Goal: Task Accomplishment & Management: Manage account settings

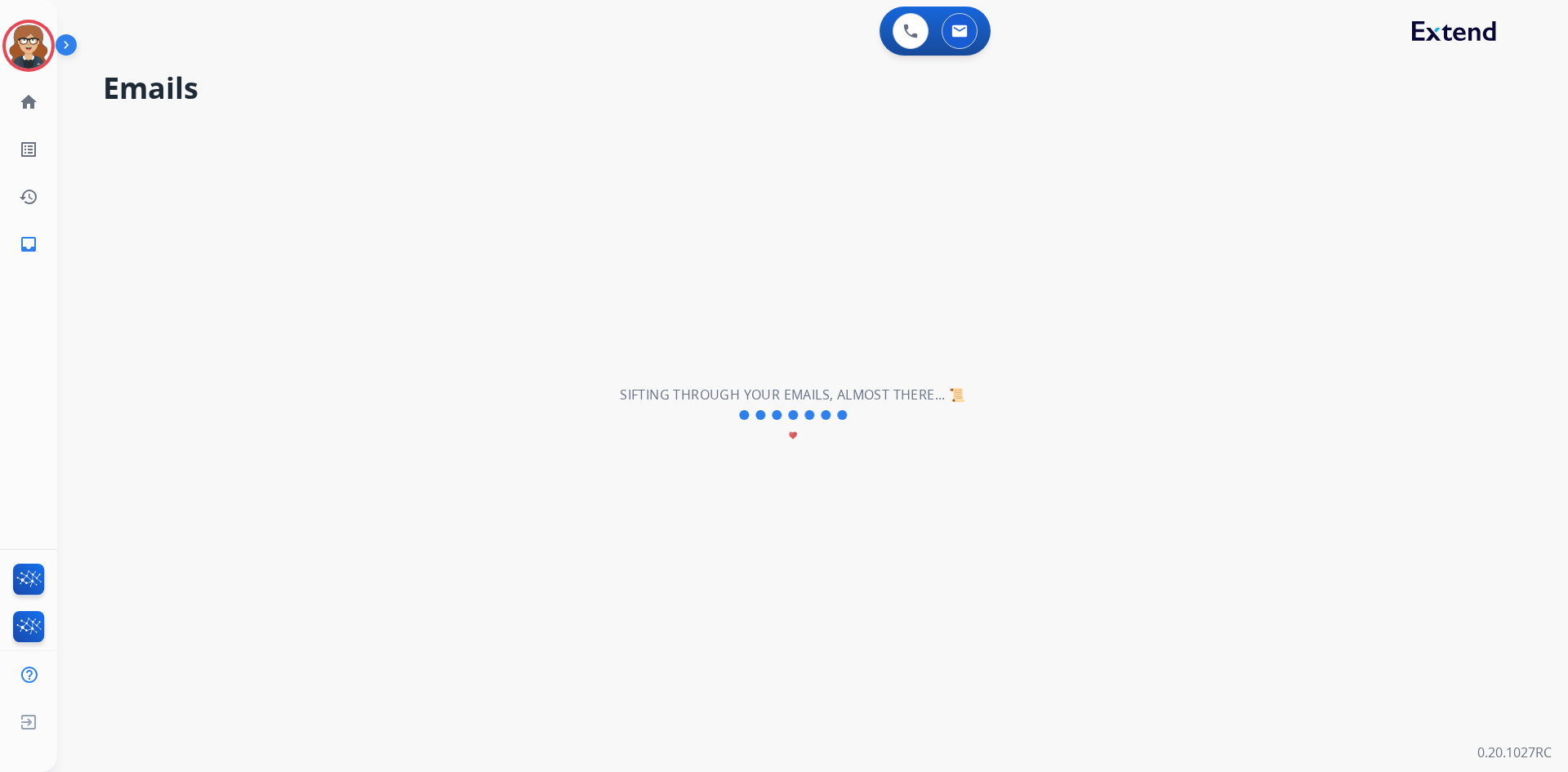
drag, startPoint x: 592, startPoint y: 103, endPoint x: 1035, endPoint y: 7, distance: 453.3
click at [592, 103] on h2 "Emails" at bounding box center [816, 88] width 1426 height 32
click at [963, 30] on img at bounding box center [959, 32] width 16 height 13
select select "**********"
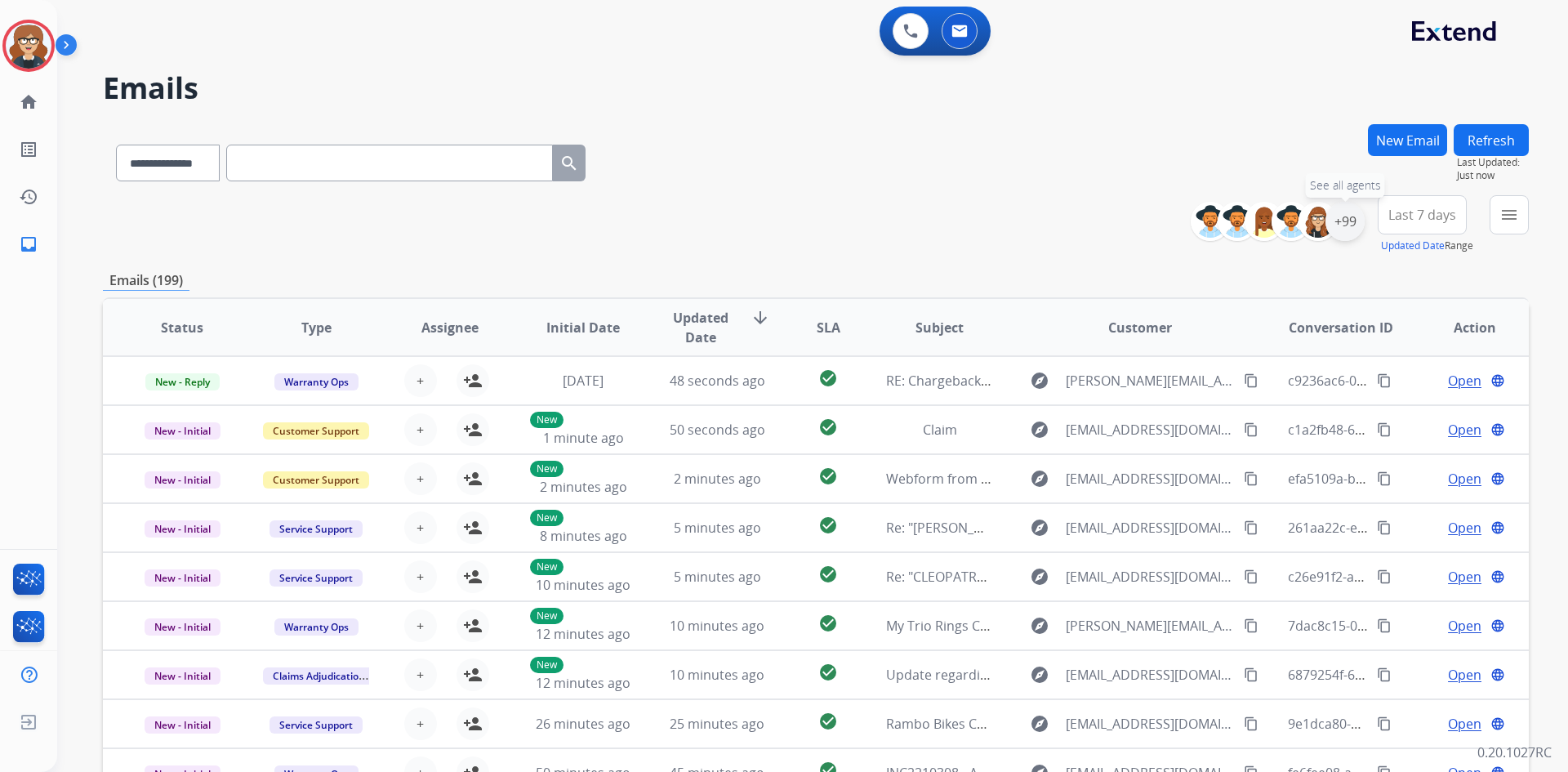
click at [1341, 217] on div "+99" at bounding box center [1344, 221] width 39 height 39
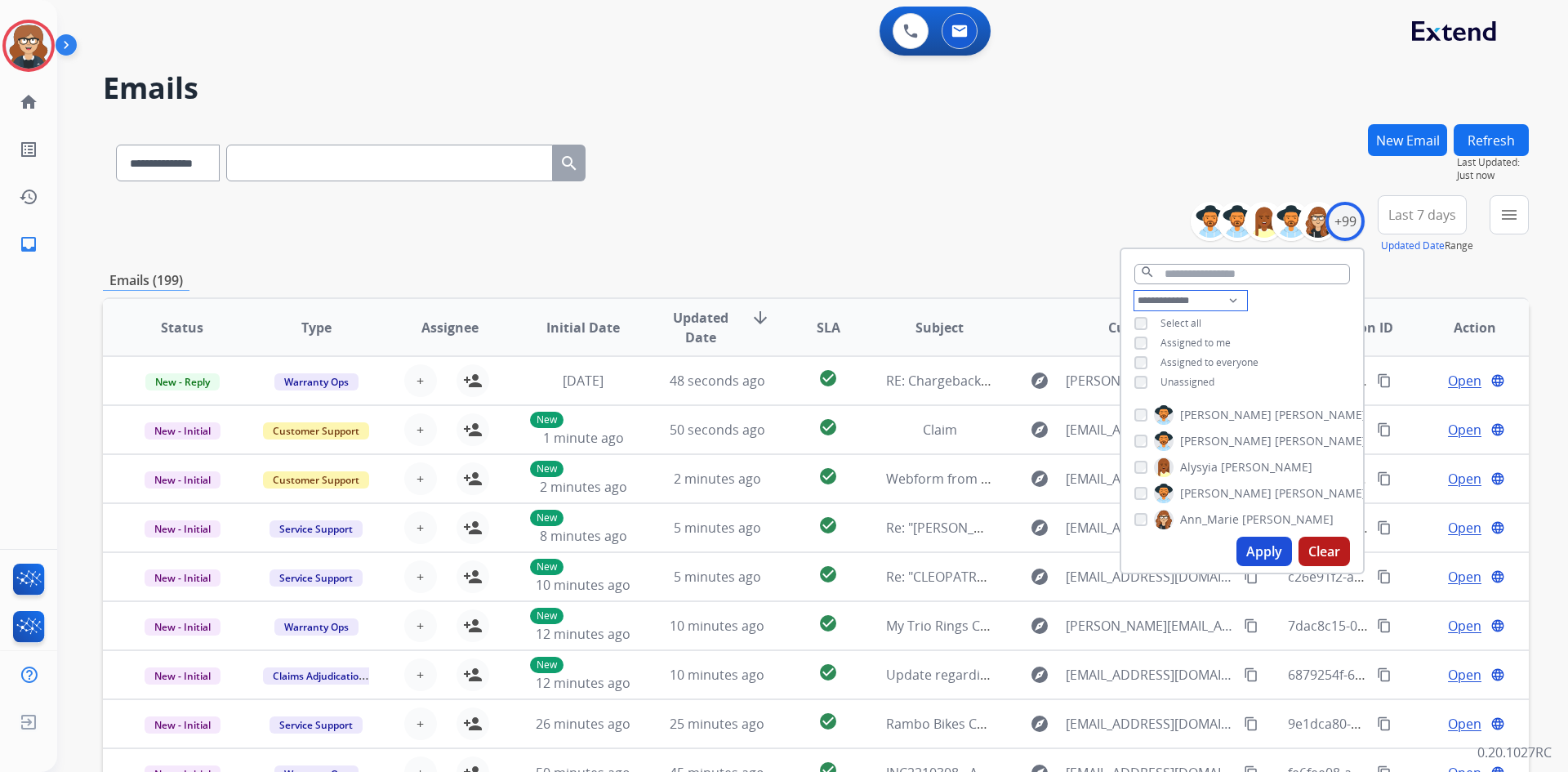
click at [1231, 296] on select "**********" at bounding box center [1191, 300] width 113 height 20
select select "**********"
click at [1134, 290] on select "**********" at bounding box center [1191, 300] width 113 height 20
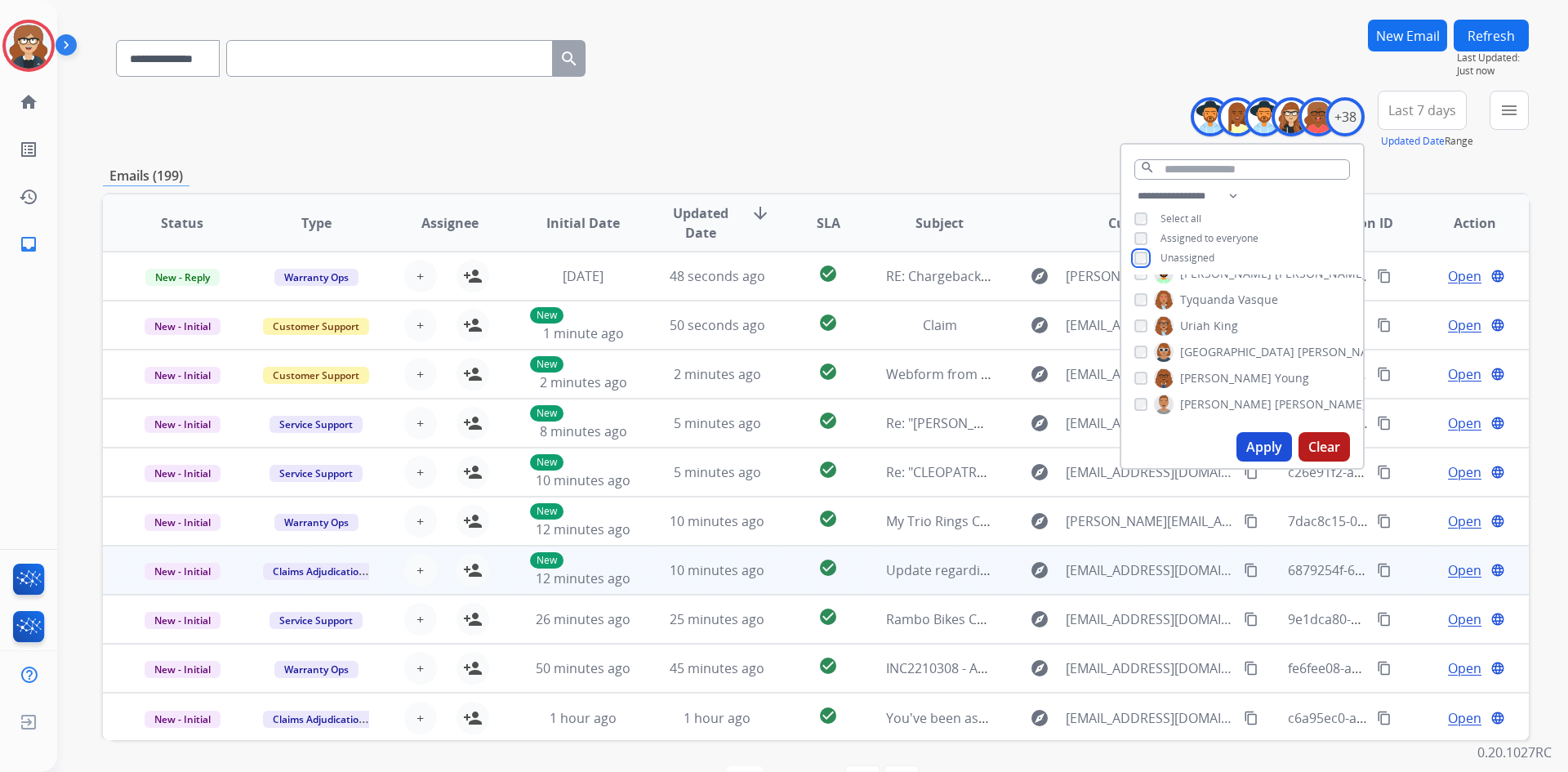
scroll to position [158, 0]
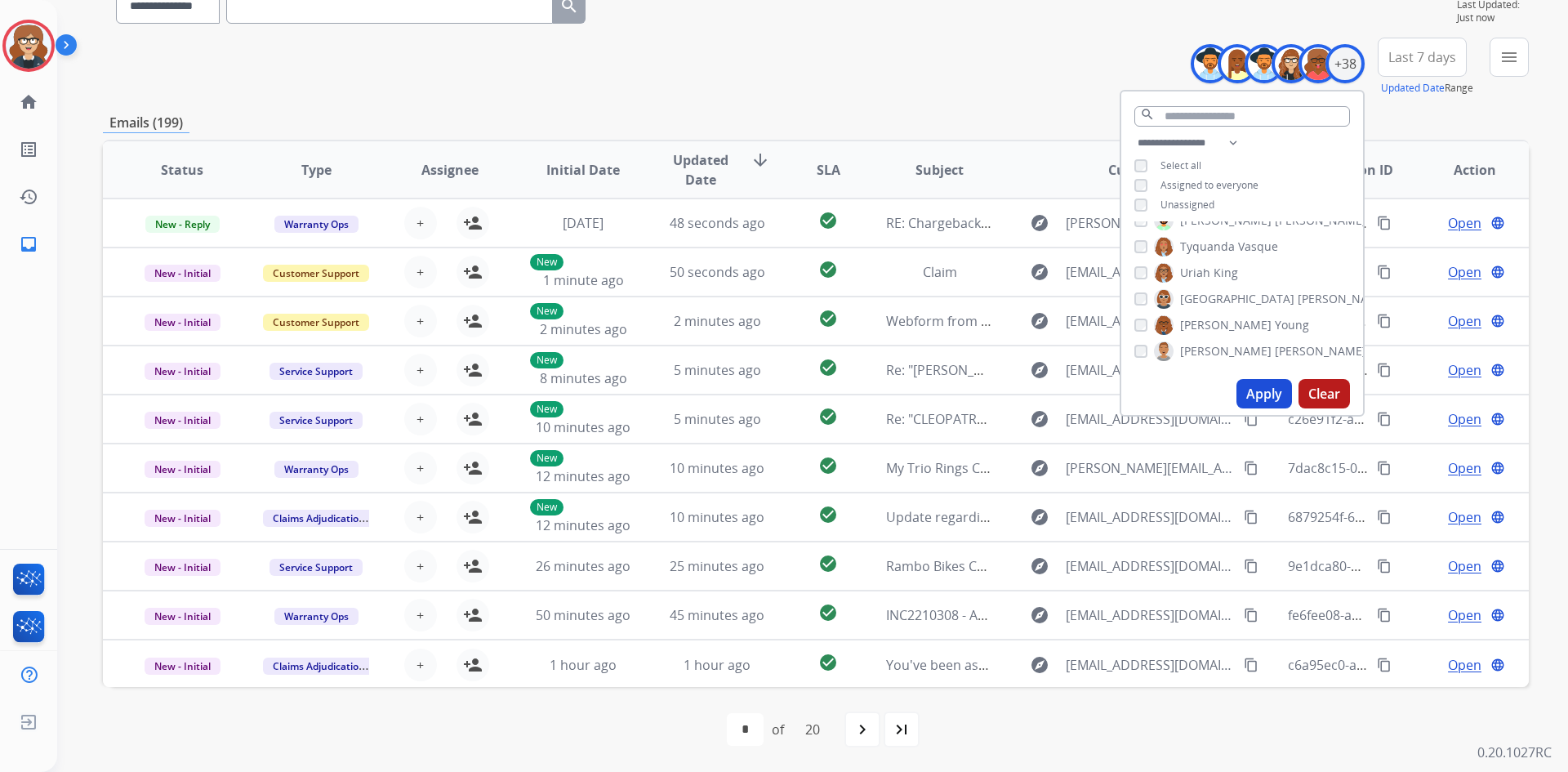
click at [1261, 395] on button "Apply" at bounding box center [1264, 394] width 55 height 30
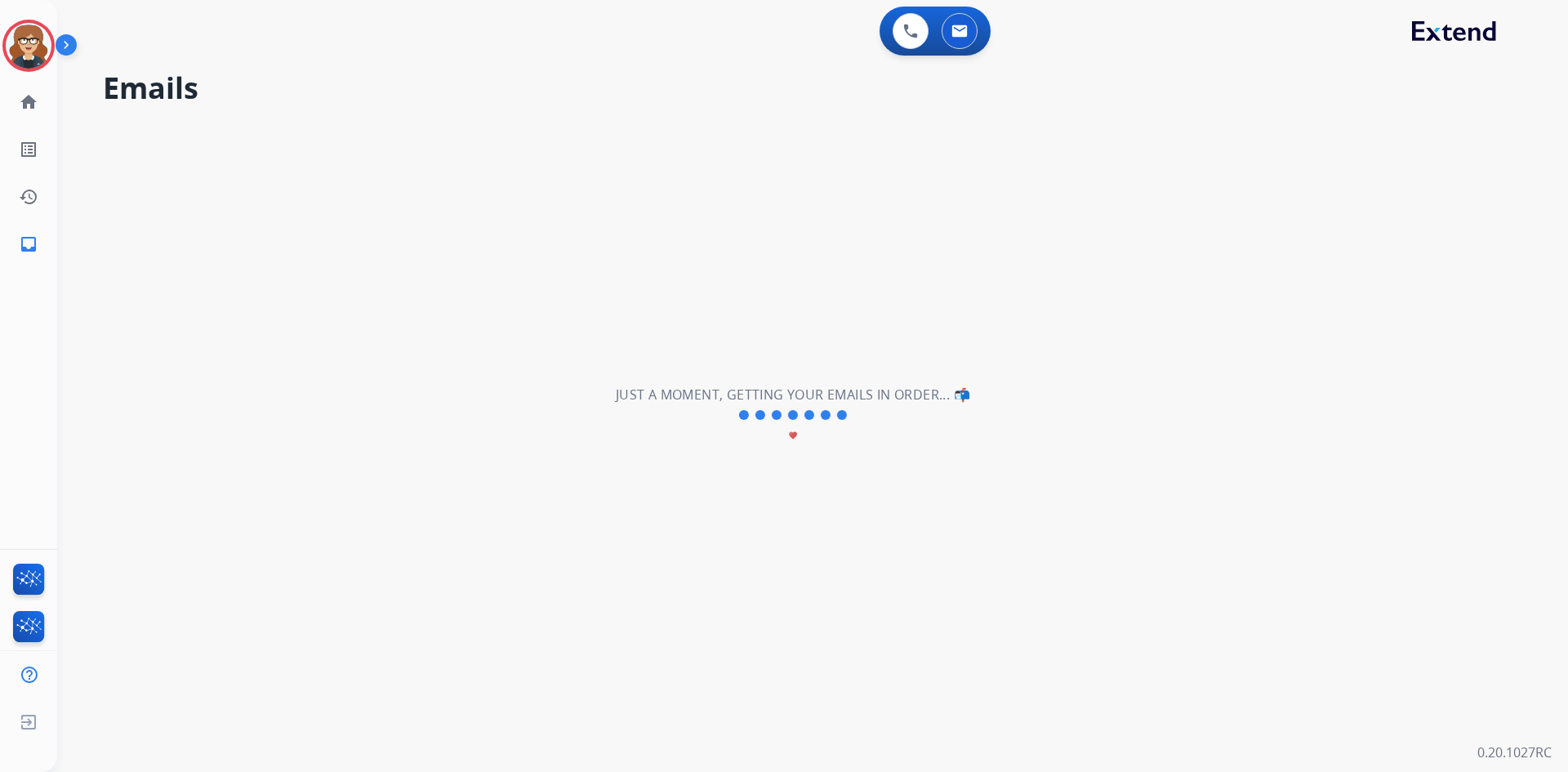
scroll to position [0, 0]
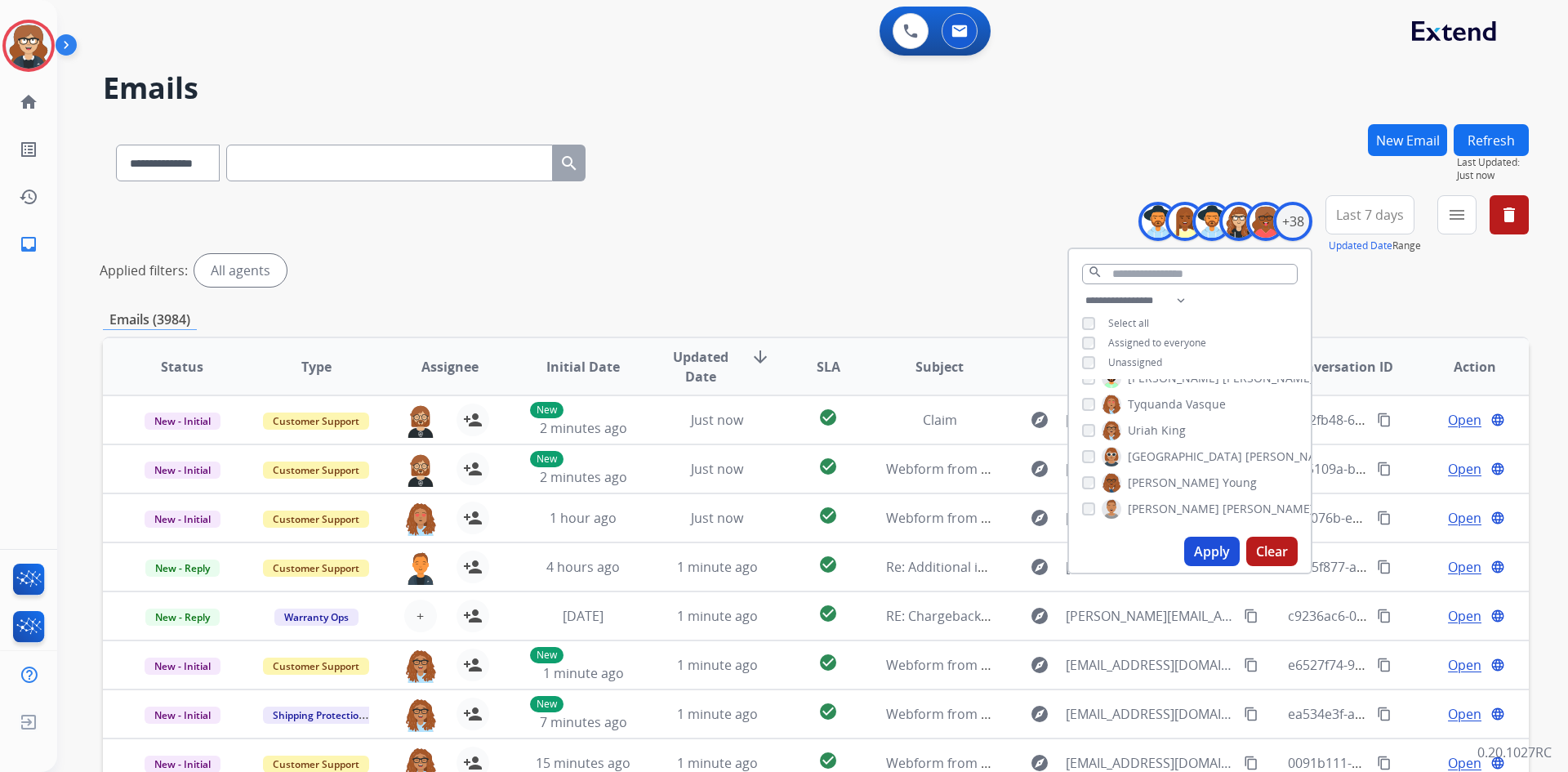
click at [1371, 215] on span "Last 7 days" at bounding box center [1369, 214] width 68 height 7
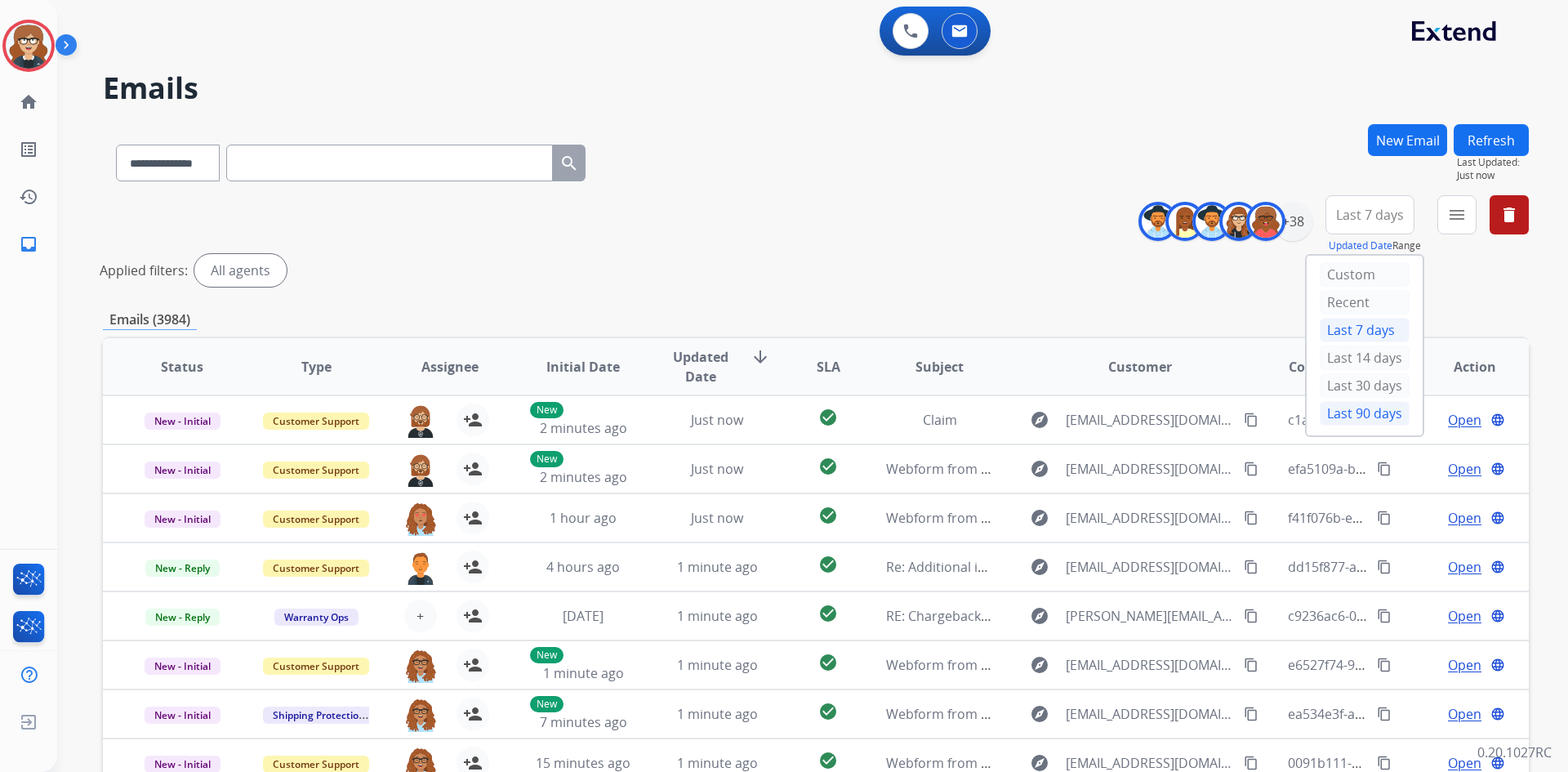
click at [1371, 418] on div "Last 90 days" at bounding box center [1364, 414] width 90 height 25
click at [1456, 213] on mat-icon "menu" at bounding box center [1457, 215] width 20 height 20
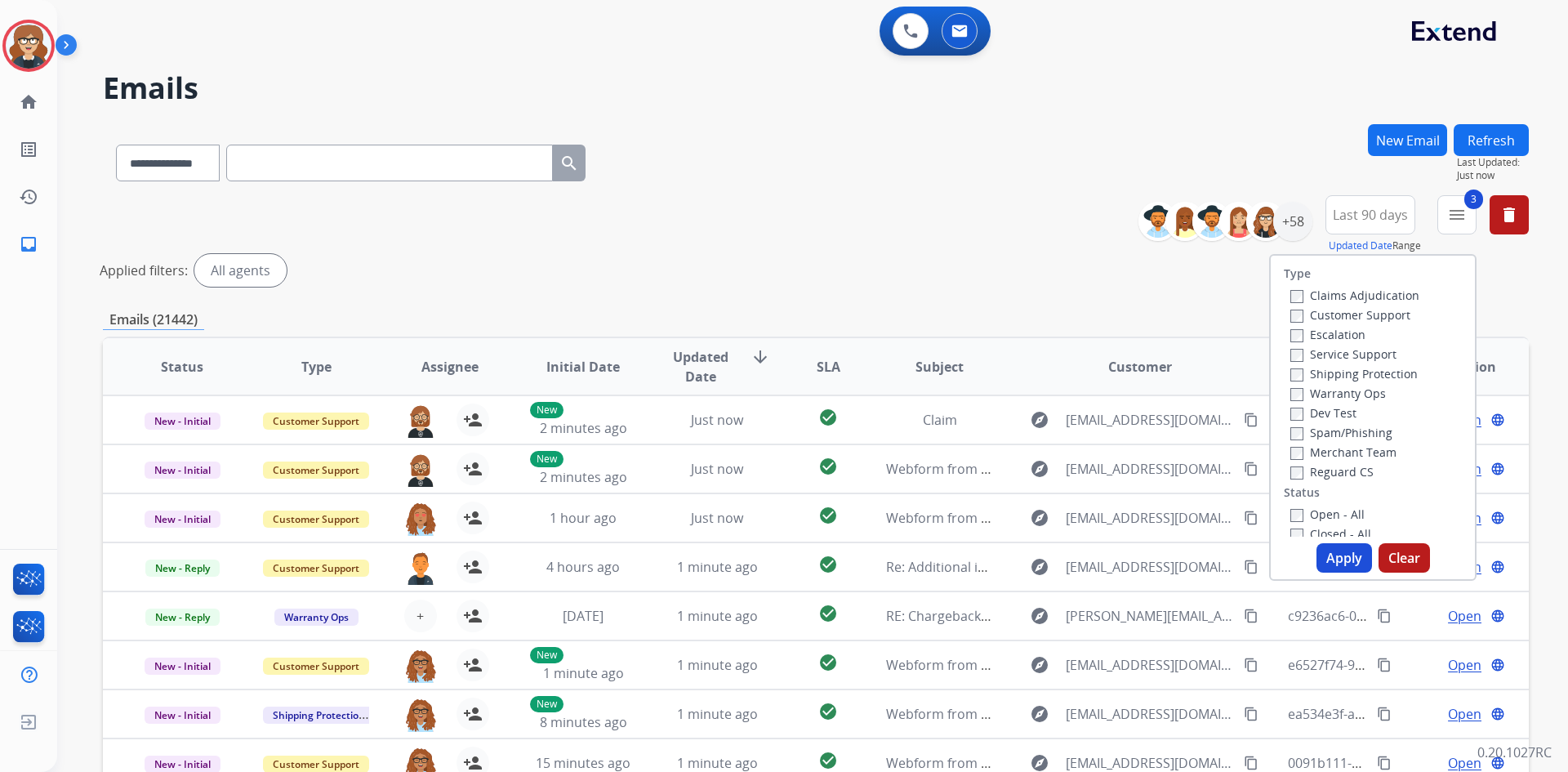
click at [1291, 508] on label "Open - All" at bounding box center [1328, 514] width 75 height 15
click at [1341, 555] on button "Apply" at bounding box center [1344, 557] width 55 height 30
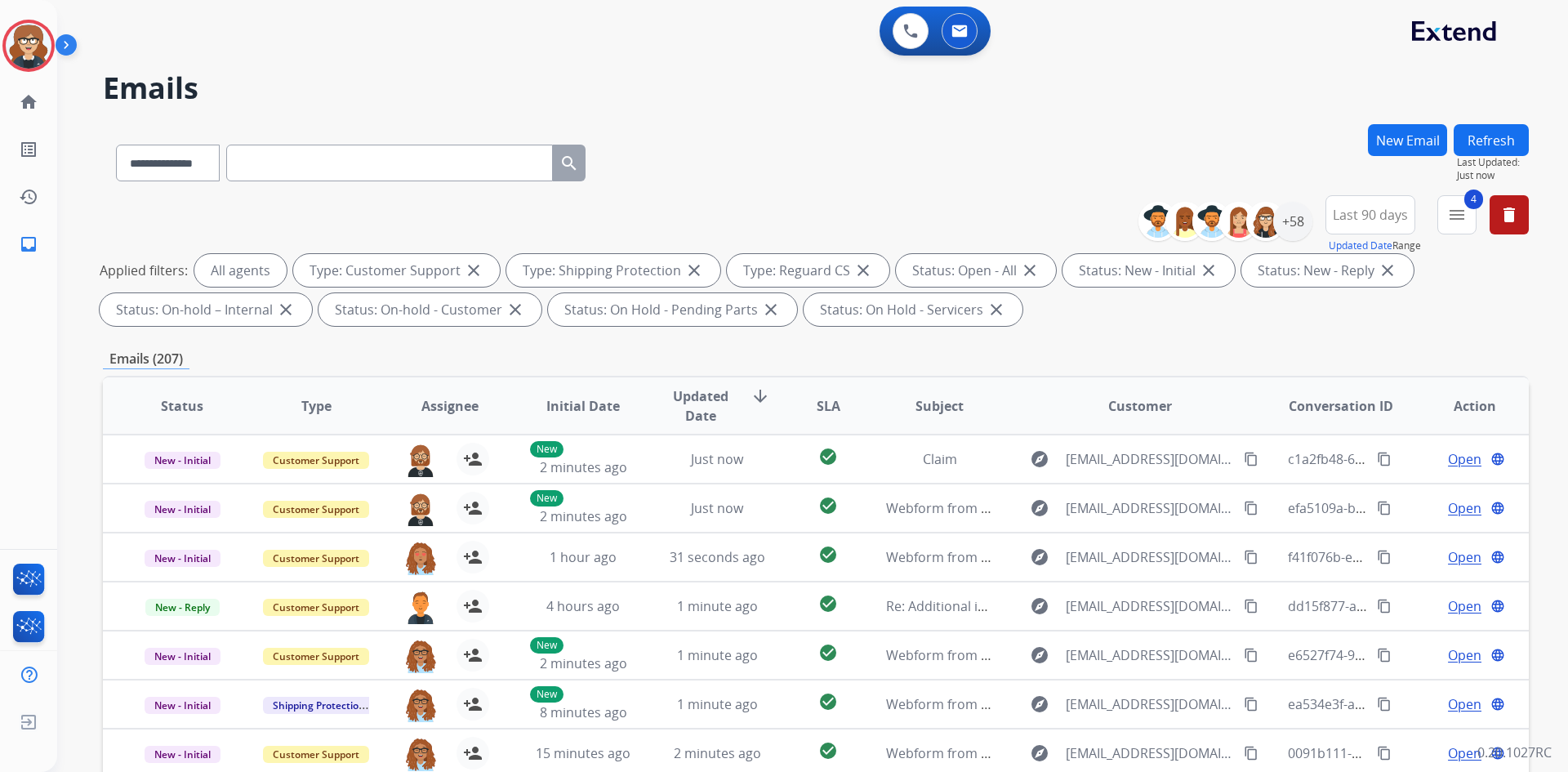
click at [447, 410] on span "Assignee" at bounding box center [450, 406] width 57 height 20
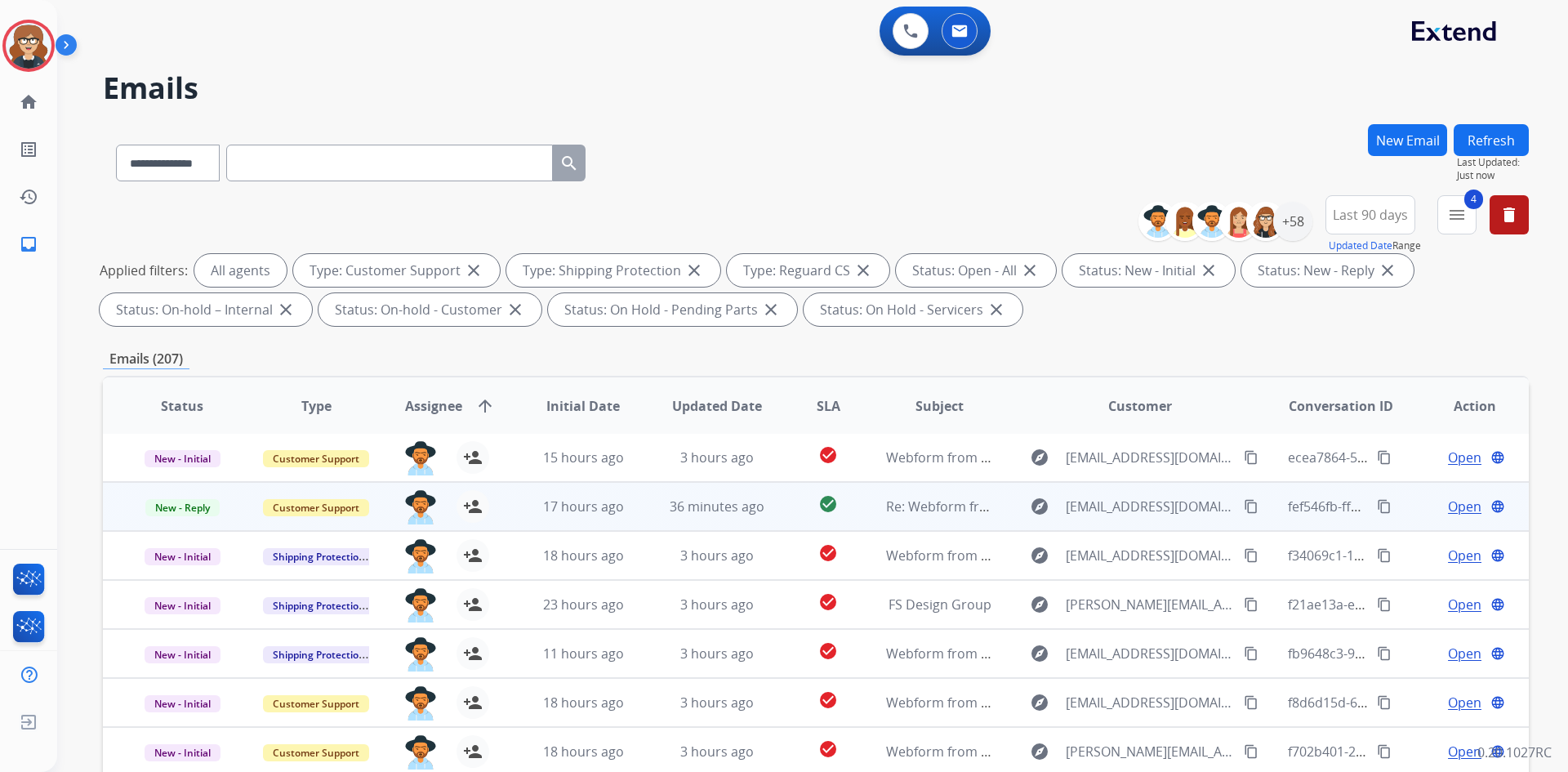
scroll to position [236, 0]
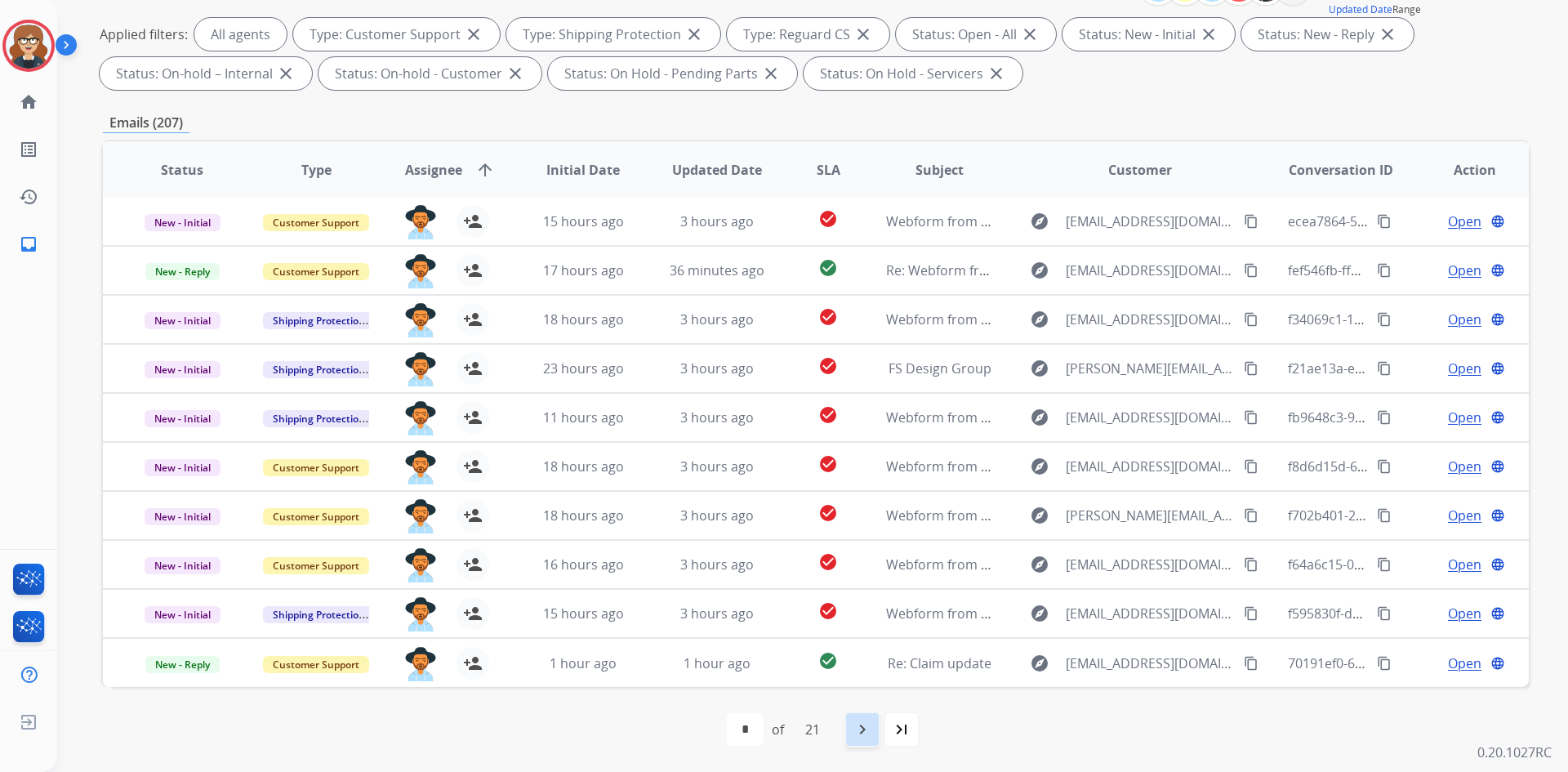
click at [854, 728] on div "navigate_next" at bounding box center [863, 729] width 36 height 36
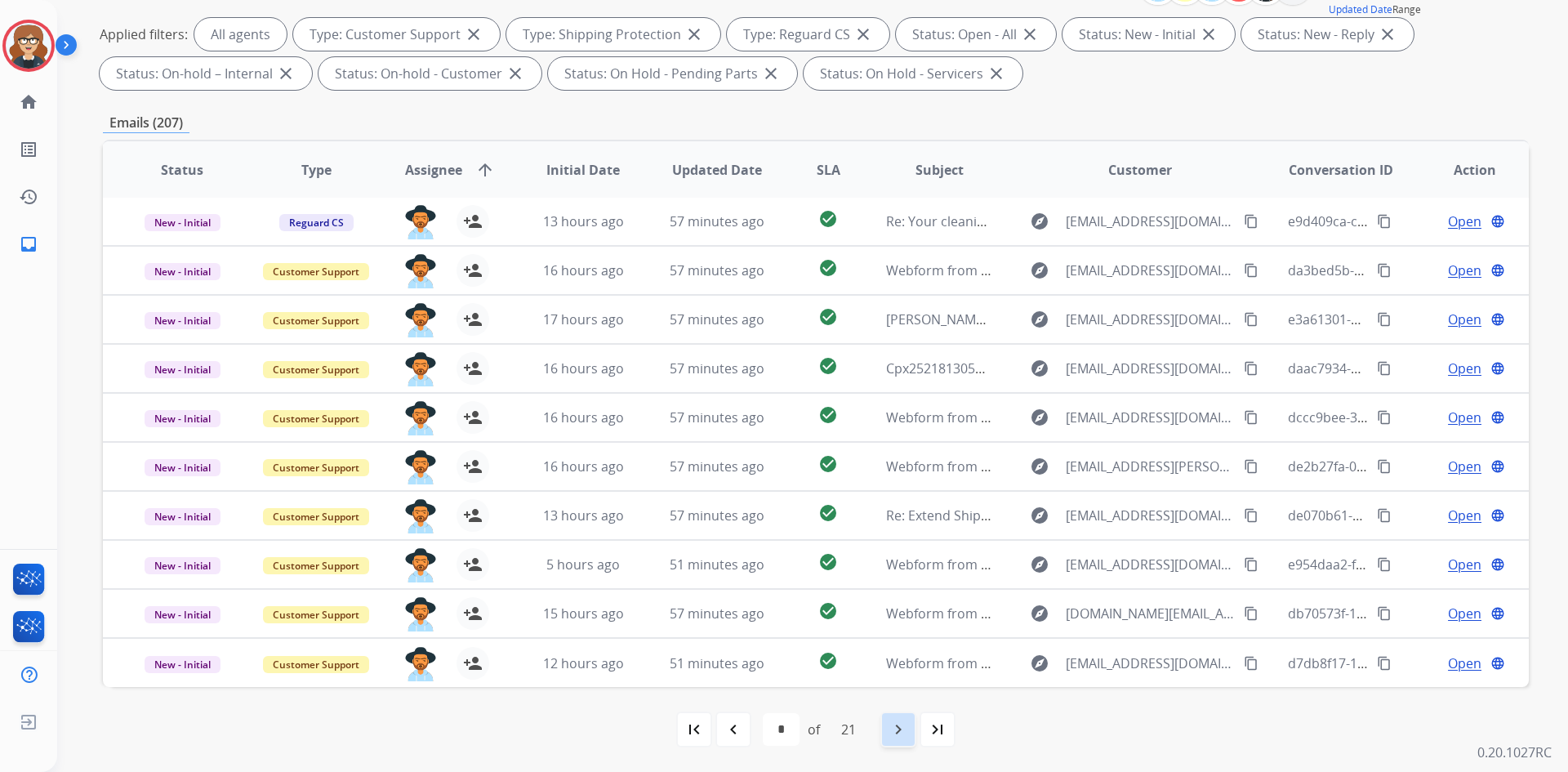
click at [907, 729] on mat-icon "navigate_next" at bounding box center [898, 729] width 20 height 20
select select "*"
click at [901, 726] on mat-icon "navigate_next" at bounding box center [898, 729] width 20 height 20
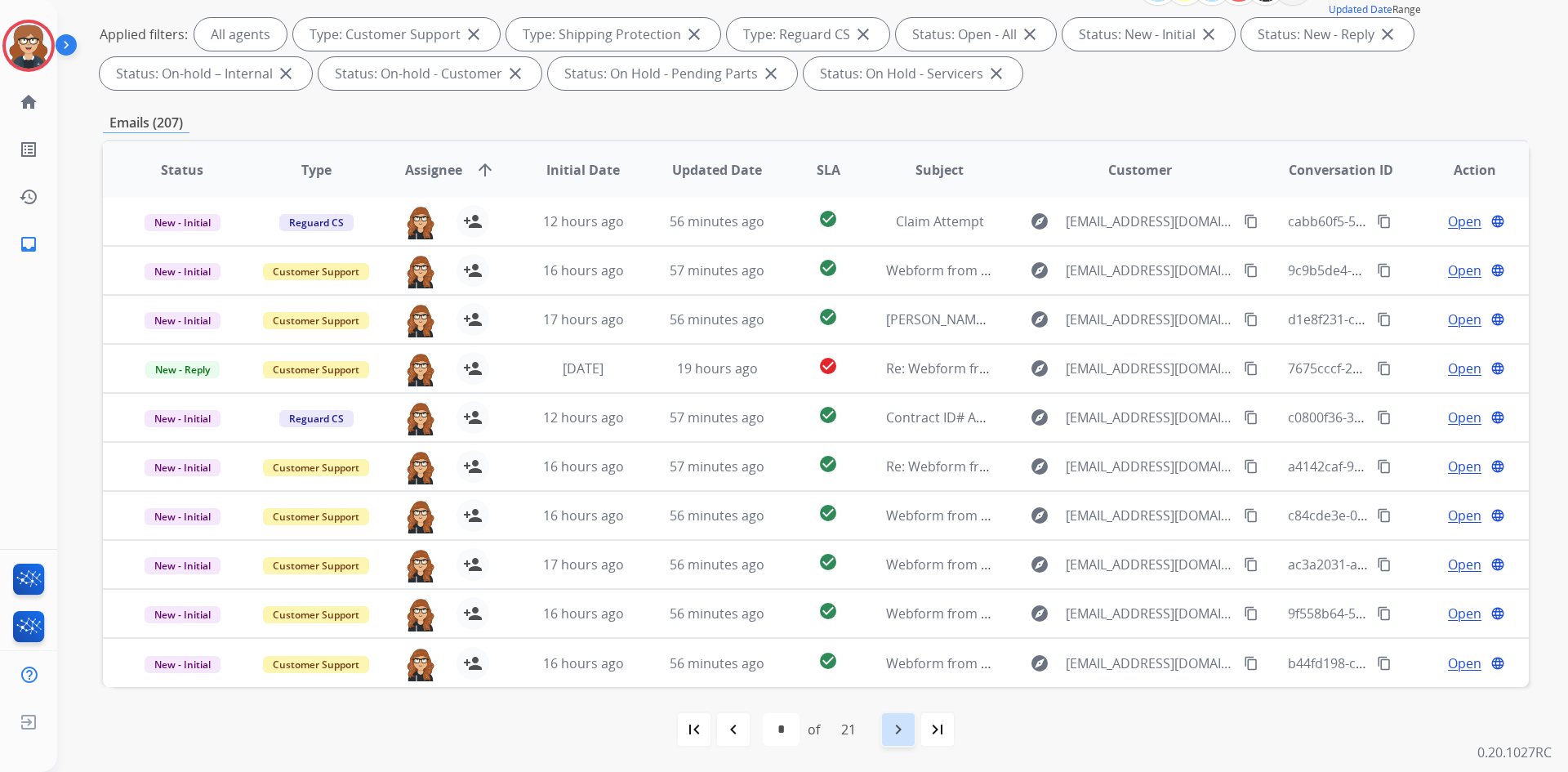
click at [892, 728] on mat-icon "navigate_next" at bounding box center [898, 729] width 20 height 20
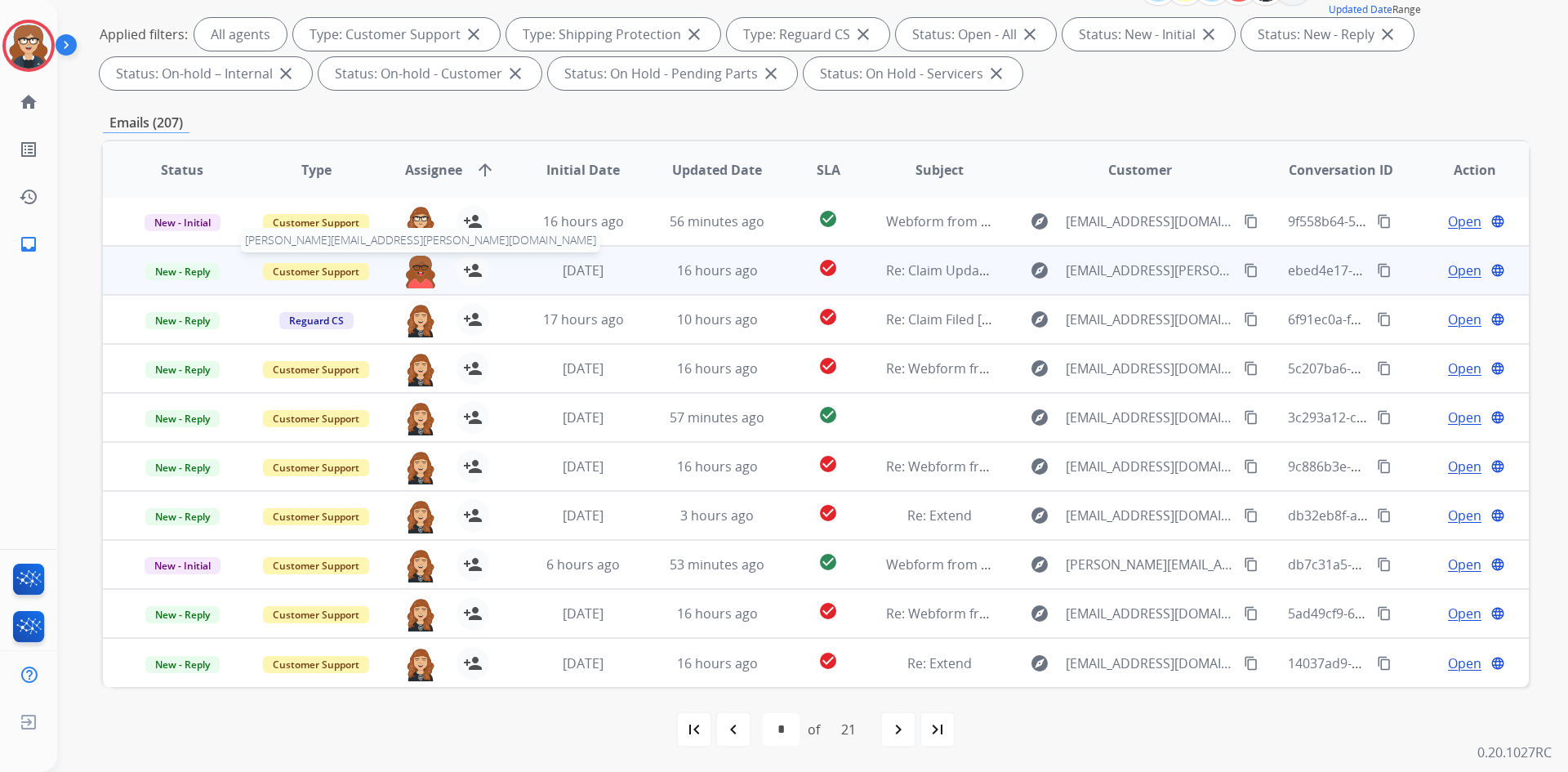
click at [419, 267] on img at bounding box center [420, 271] width 32 height 34
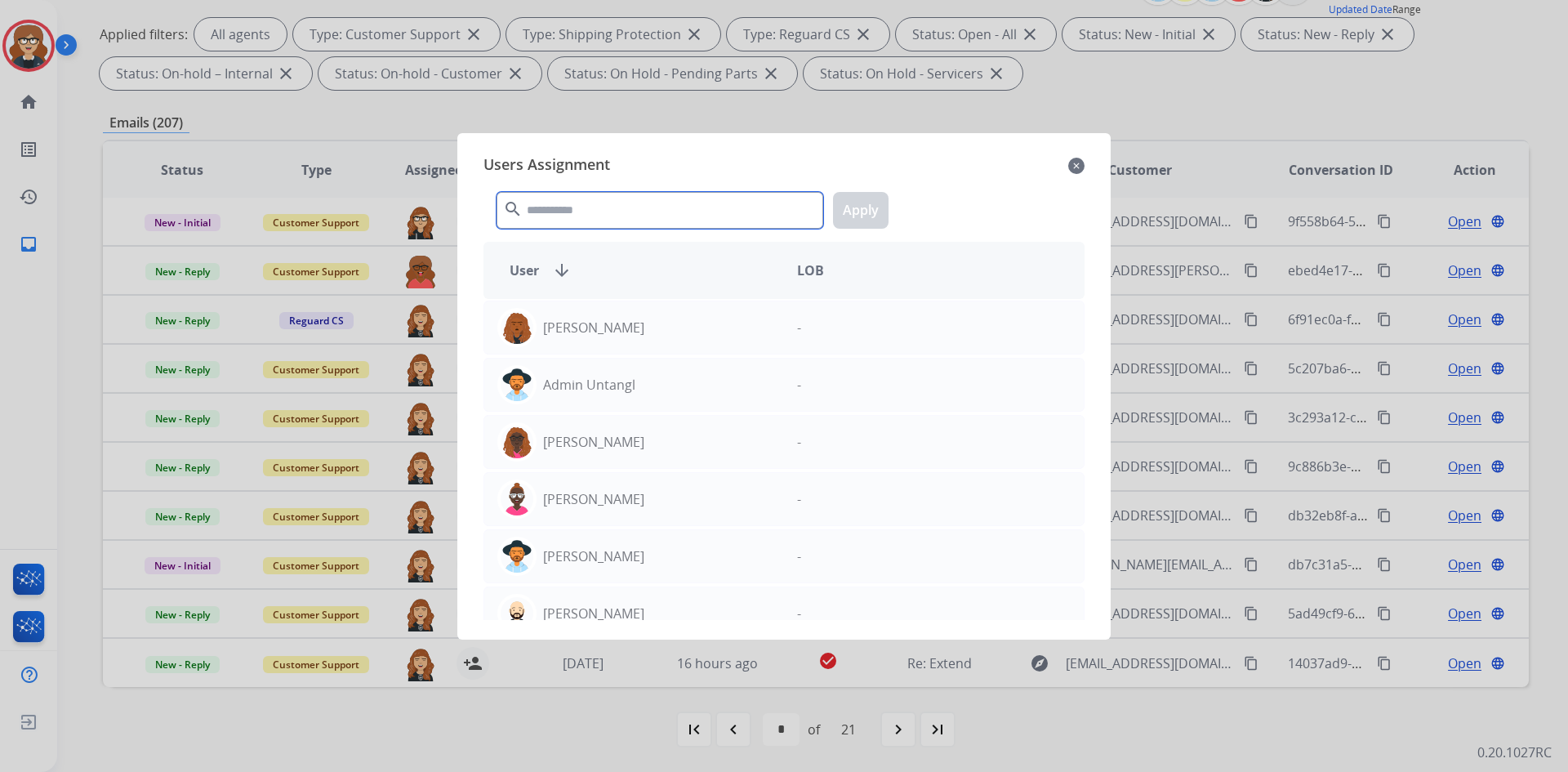
click at [593, 211] on input "text" at bounding box center [660, 210] width 327 height 36
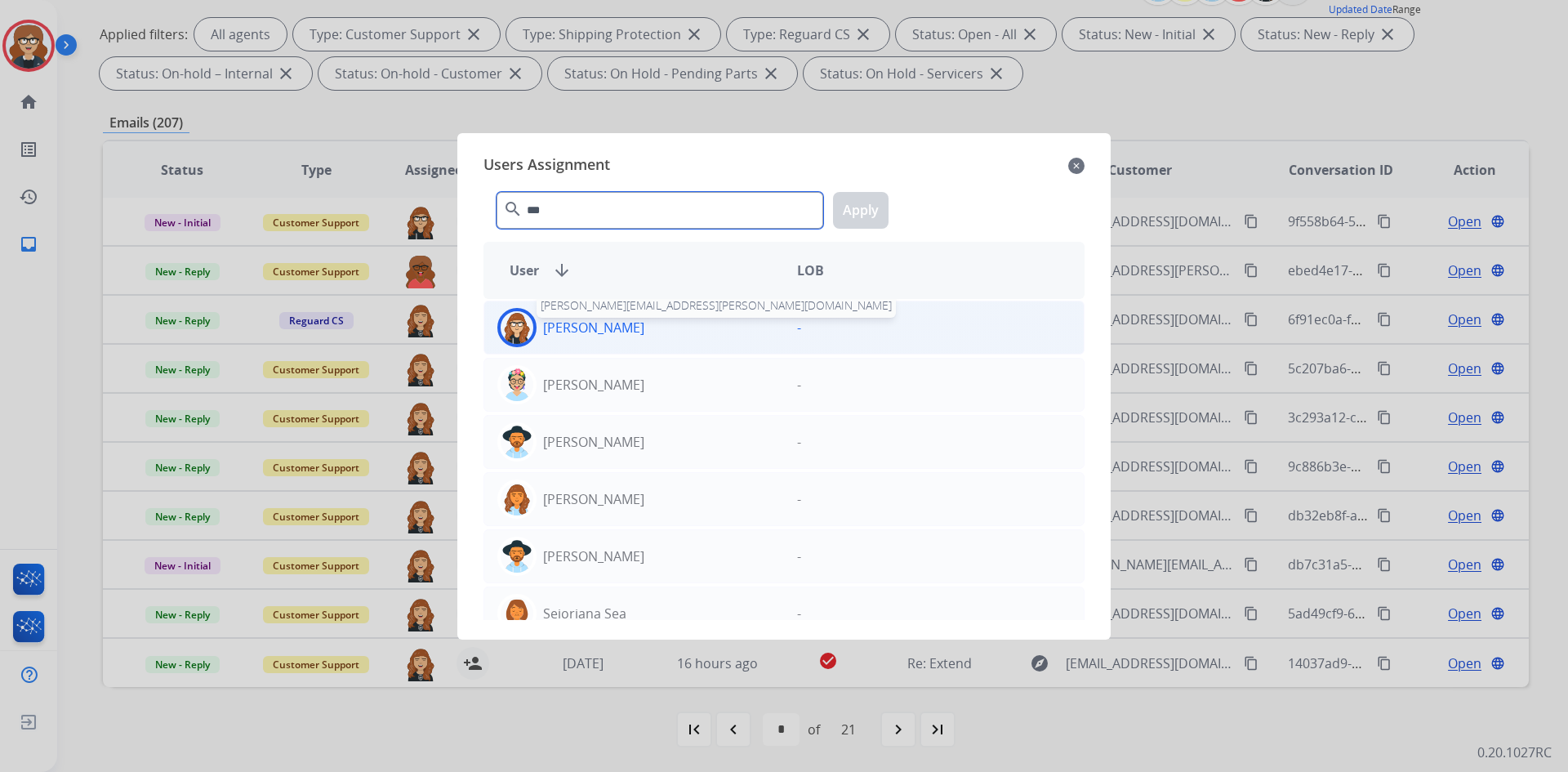
type input "***"
click at [597, 335] on p "[PERSON_NAME]" at bounding box center [593, 327] width 101 height 20
click at [857, 205] on button "Apply" at bounding box center [861, 210] width 55 height 36
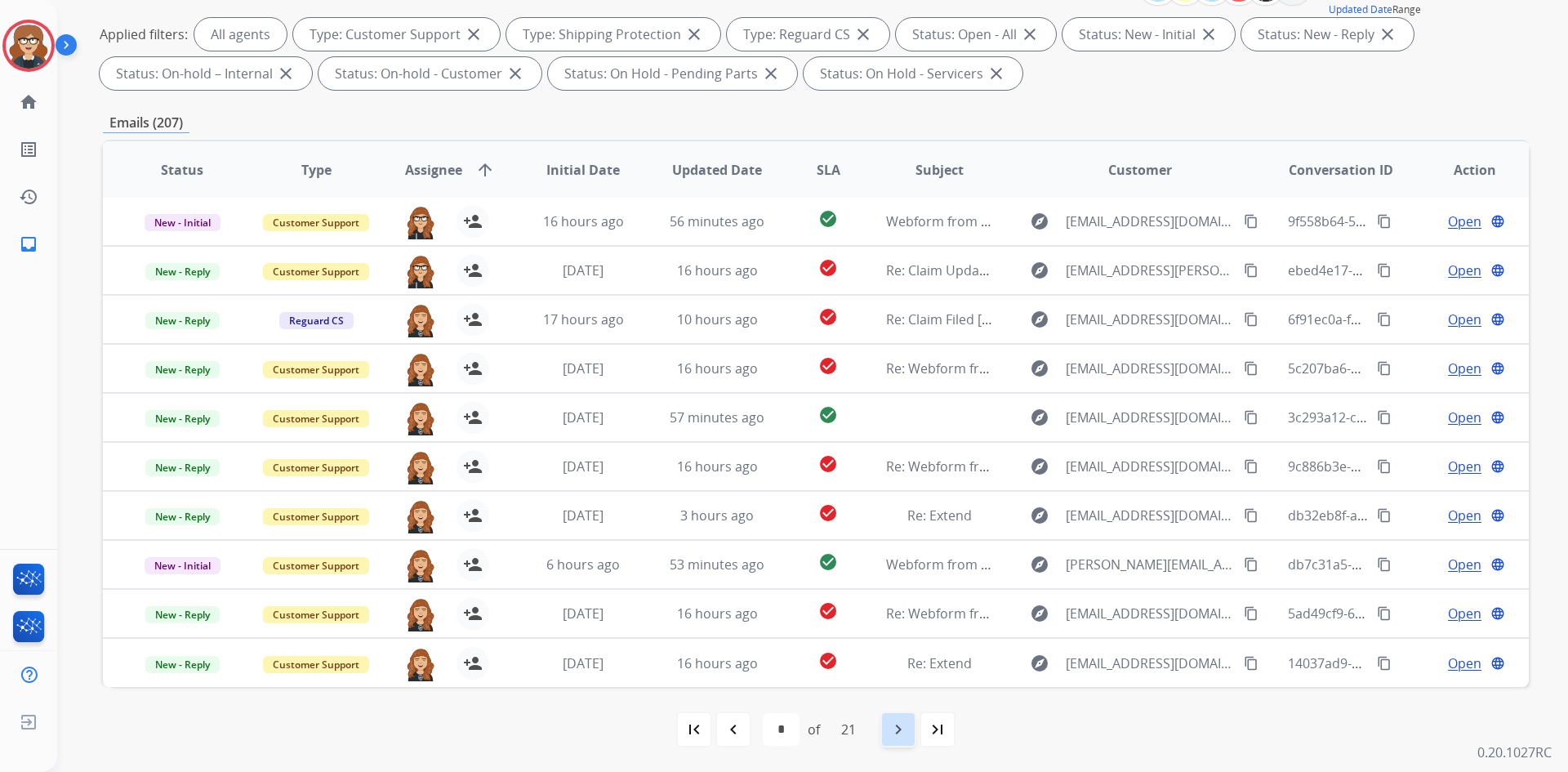
click at [900, 721] on mat-icon "navigate_next" at bounding box center [898, 729] width 20 height 20
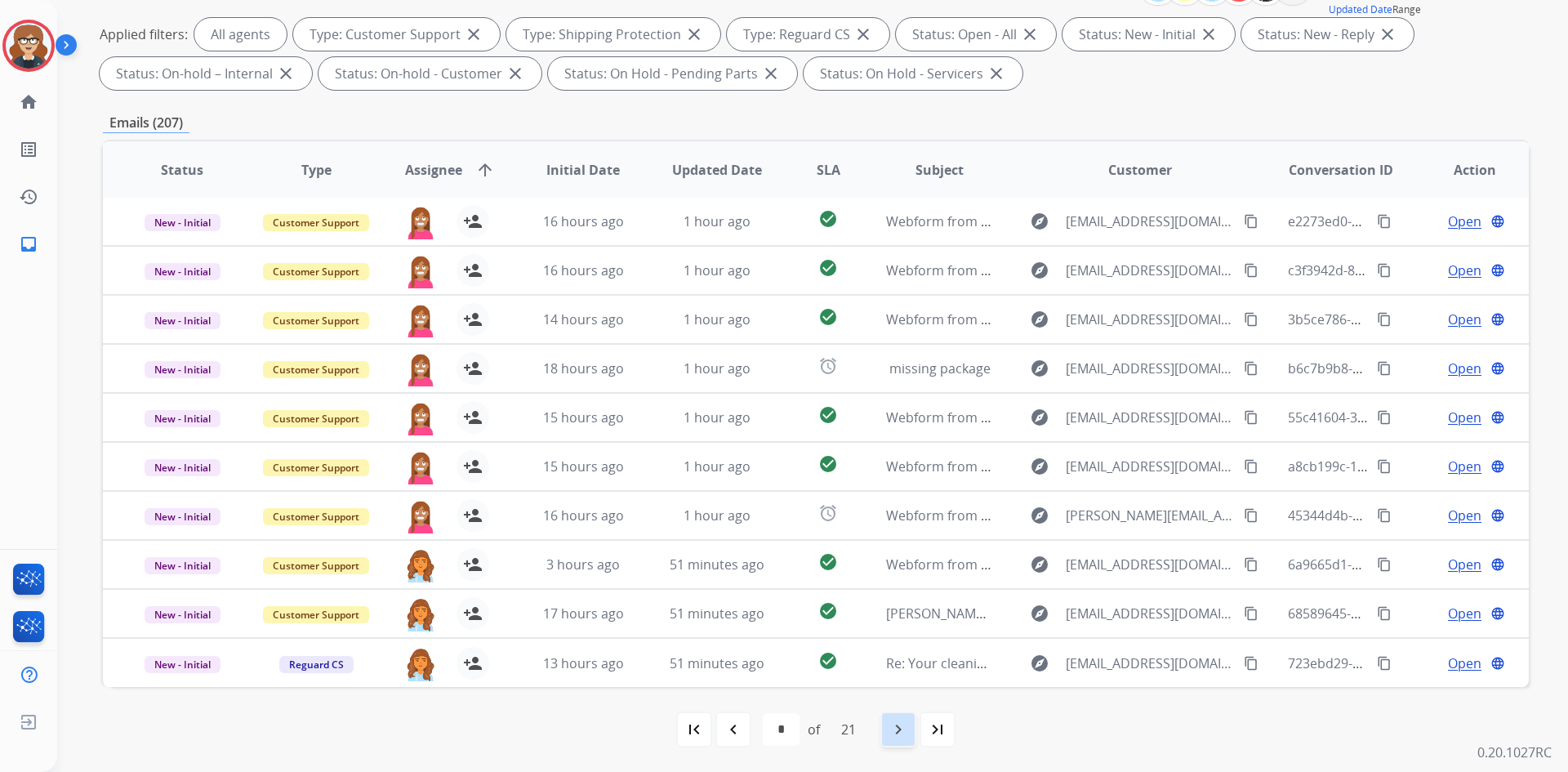
click at [906, 731] on mat-icon "navigate_next" at bounding box center [898, 729] width 20 height 20
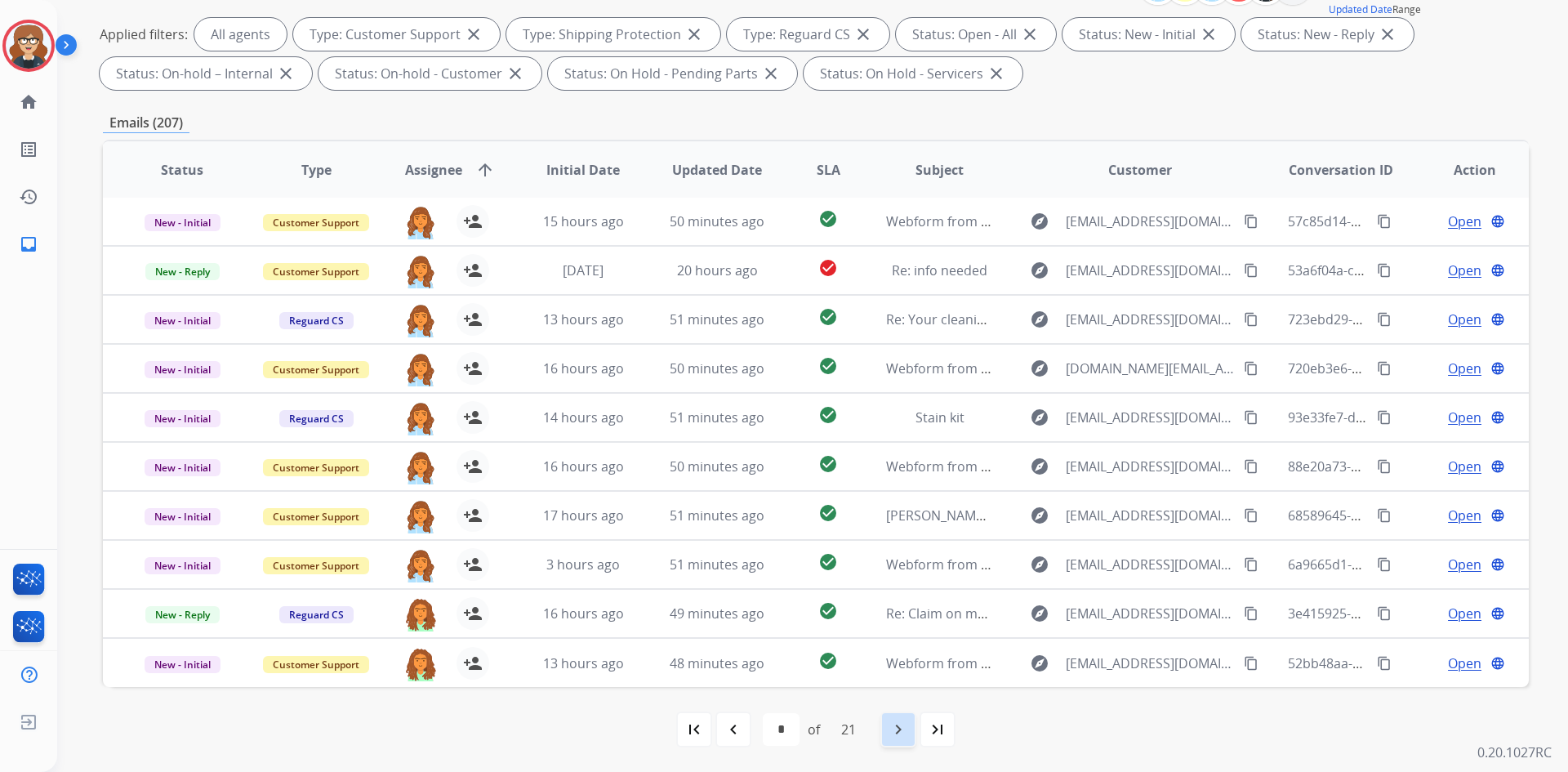
click at [902, 730] on mat-icon "navigate_next" at bounding box center [898, 729] width 20 height 20
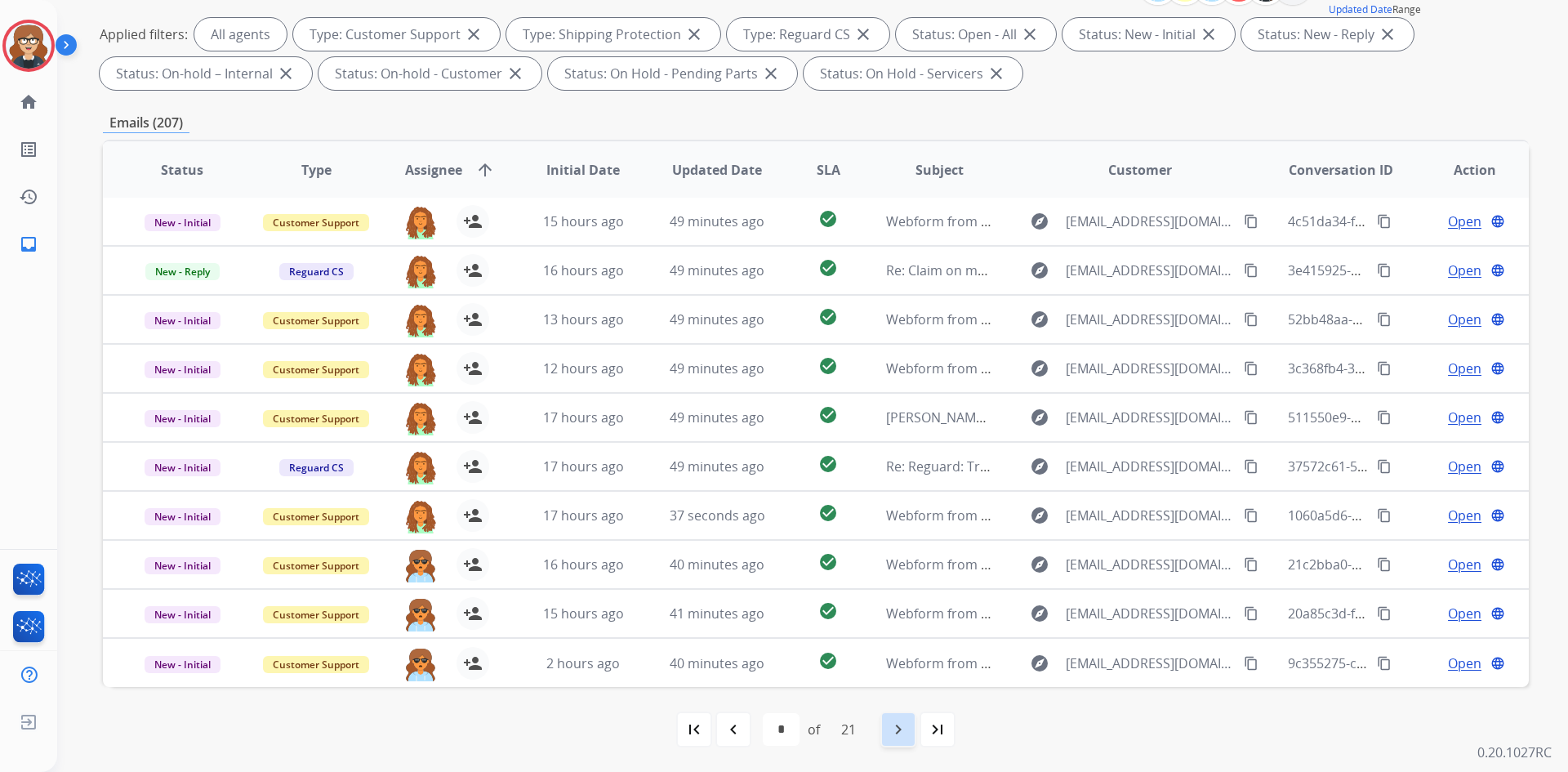
click at [895, 731] on mat-icon "navigate_next" at bounding box center [898, 729] width 20 height 20
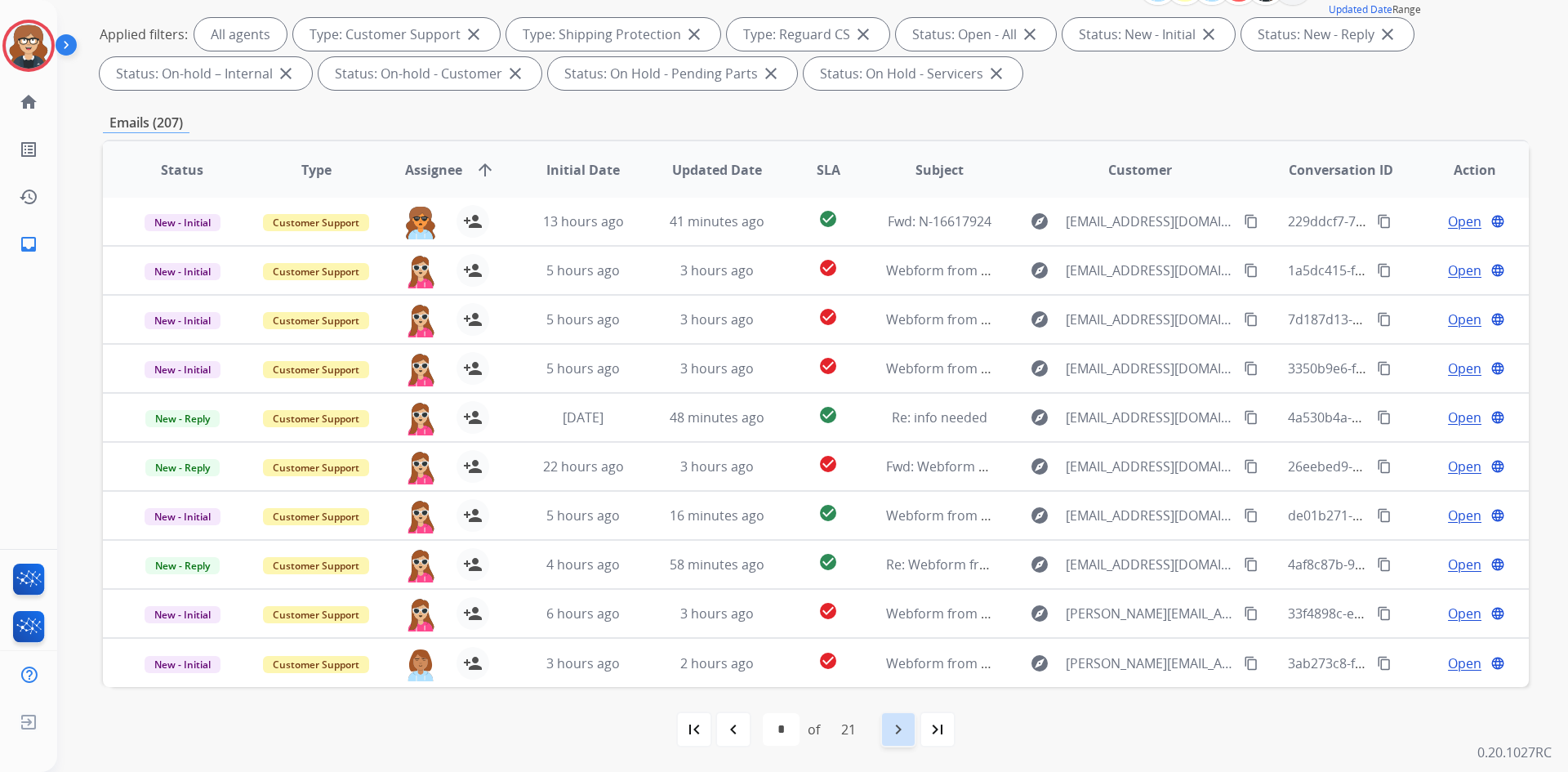
click at [902, 735] on mat-icon "navigate_next" at bounding box center [898, 729] width 20 height 20
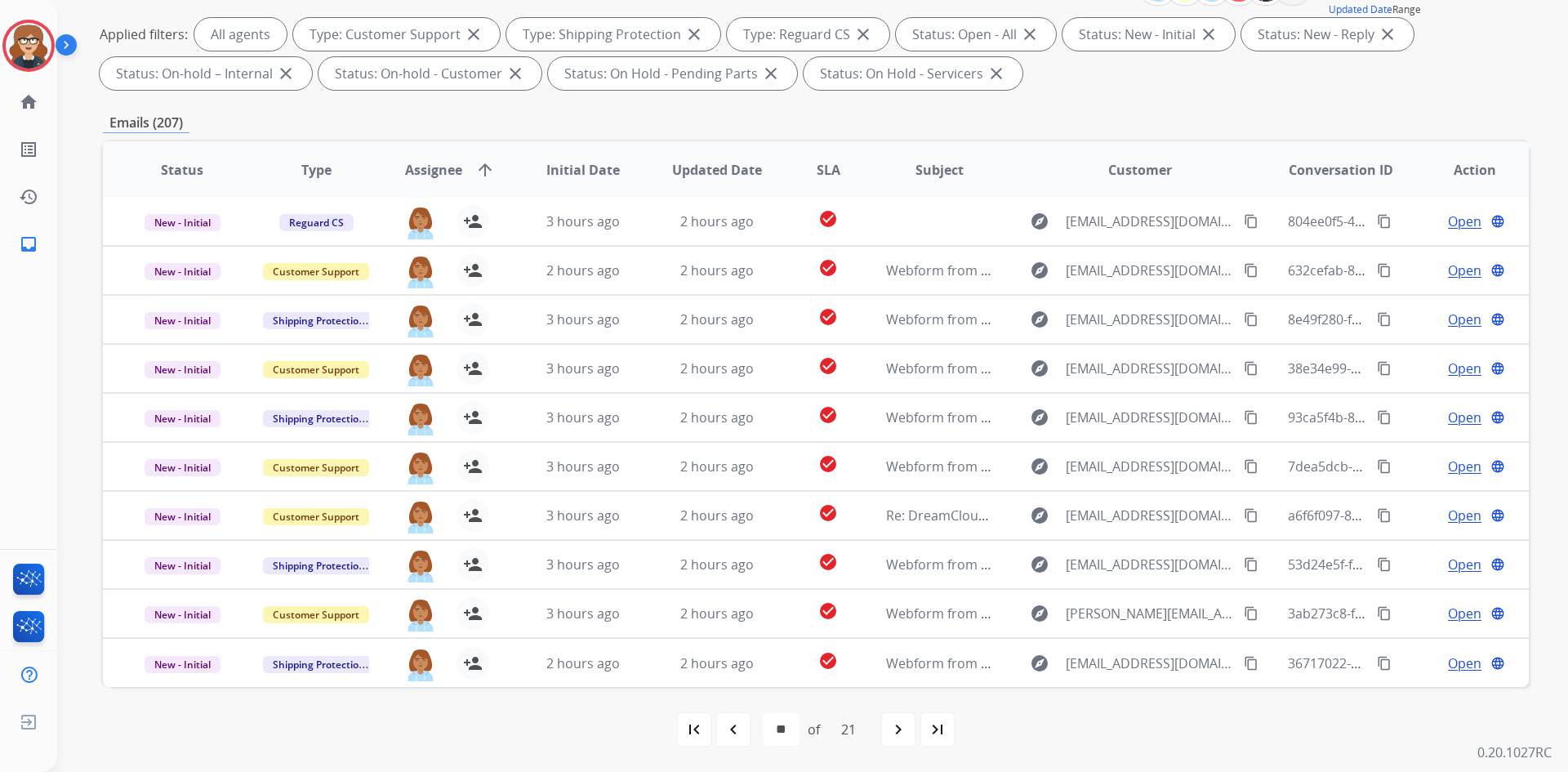
click at [892, 722] on mat-icon "navigate_next" at bounding box center [898, 729] width 20 height 20
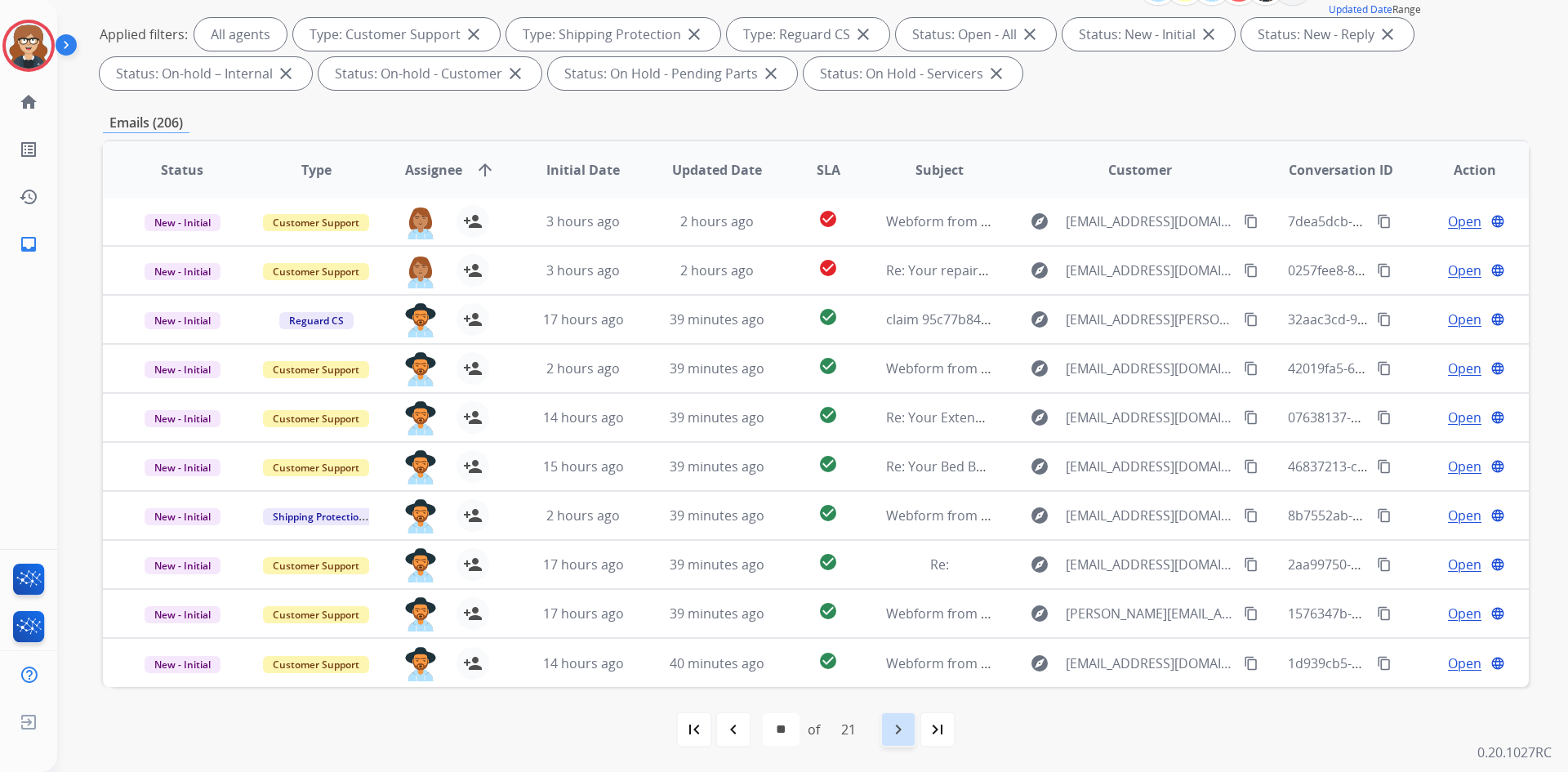
click at [908, 725] on mat-icon "navigate_next" at bounding box center [898, 729] width 20 height 20
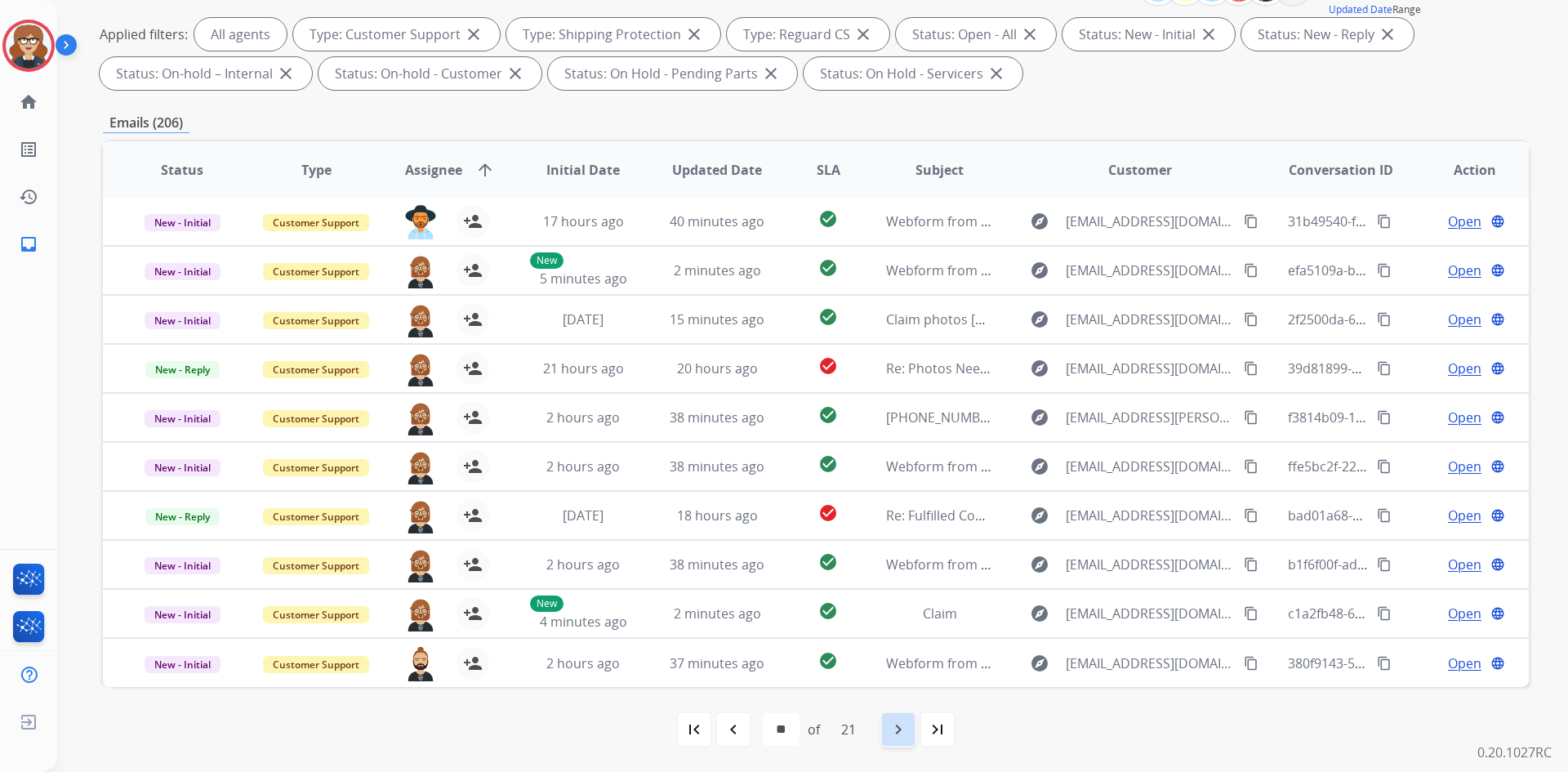
click at [902, 737] on mat-icon "navigate_next" at bounding box center [898, 729] width 20 height 20
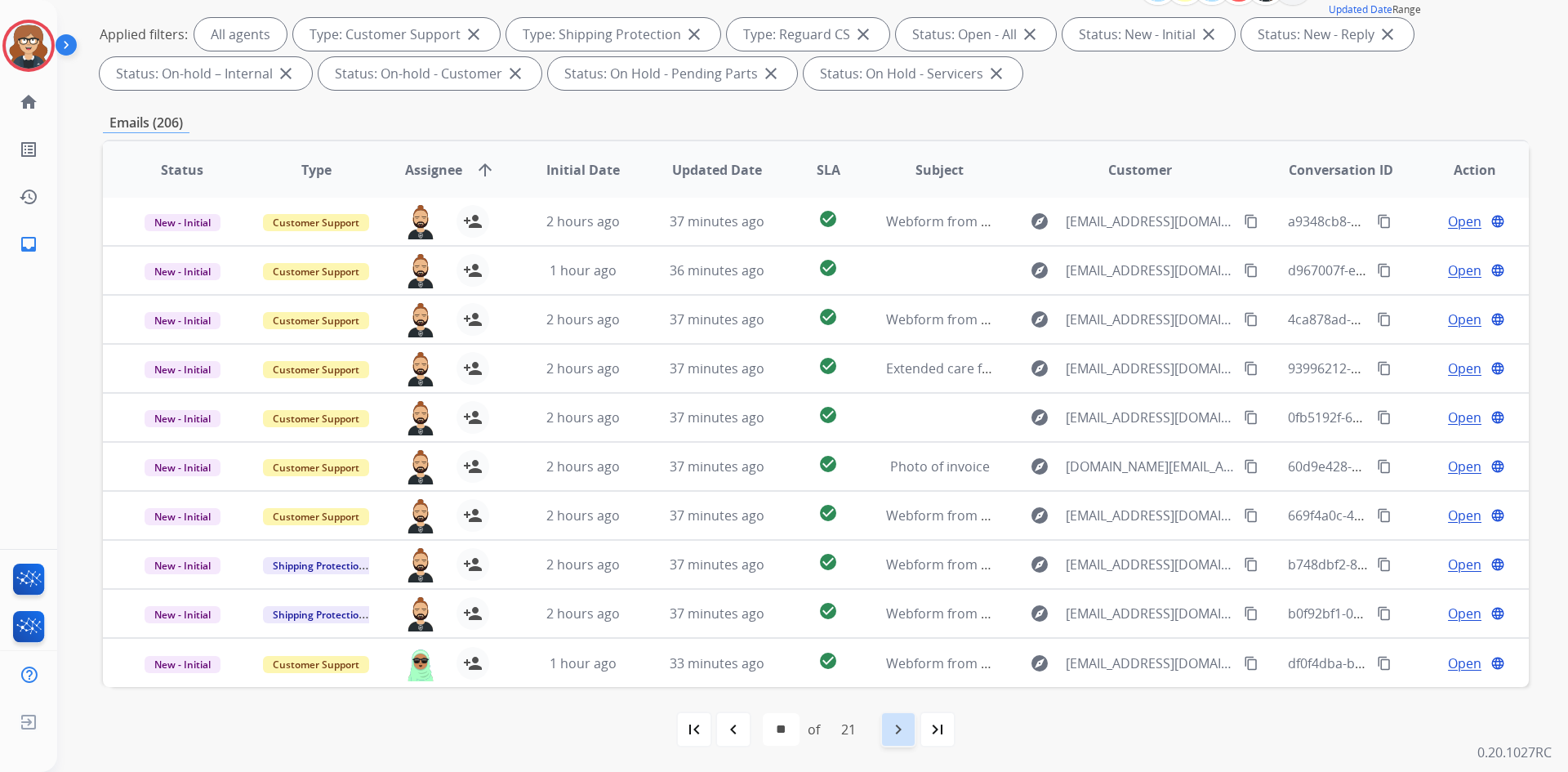
click at [903, 734] on mat-icon "navigate_next" at bounding box center [898, 729] width 20 height 20
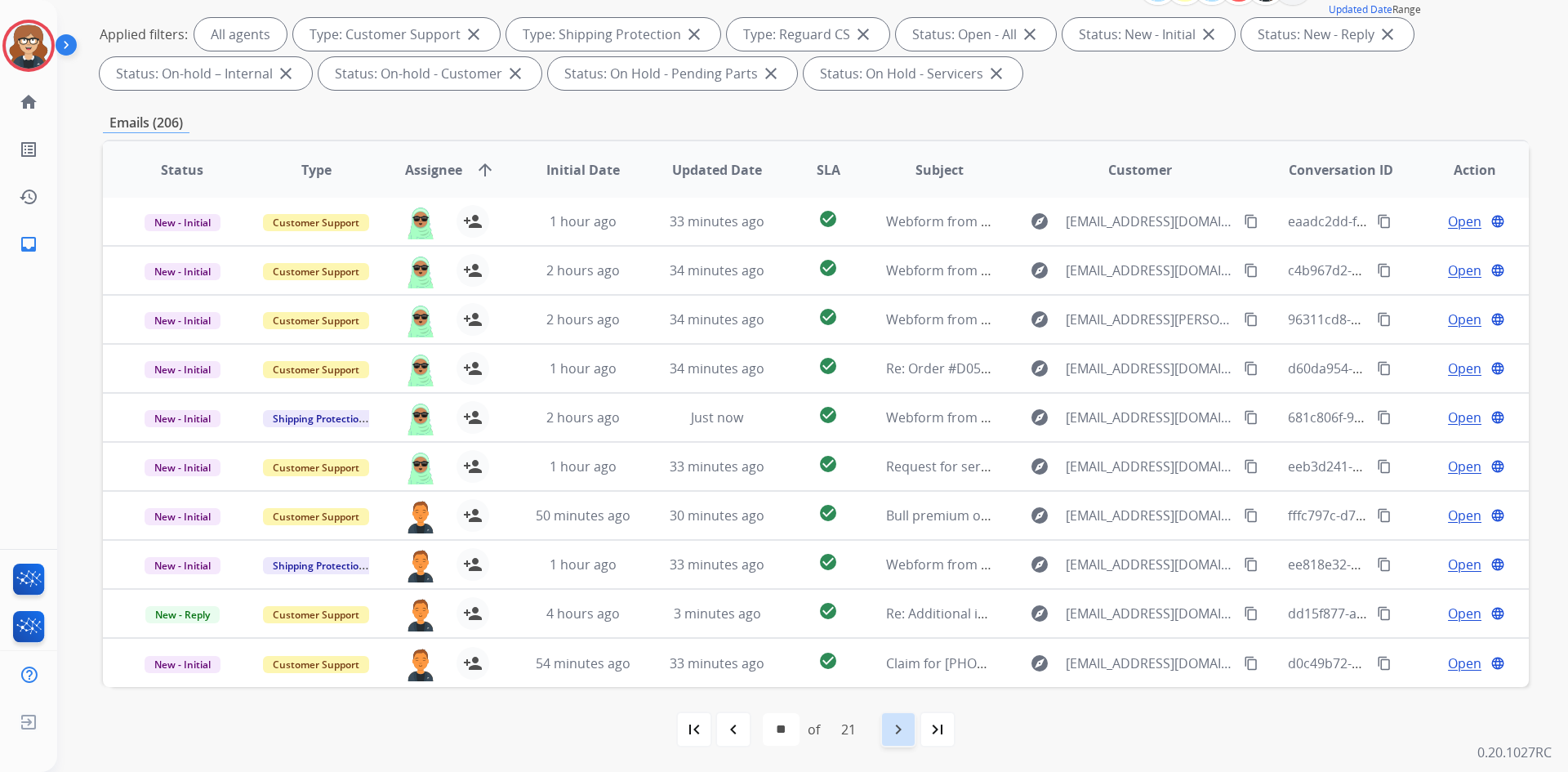
click at [894, 728] on mat-icon "navigate_next" at bounding box center [898, 729] width 20 height 20
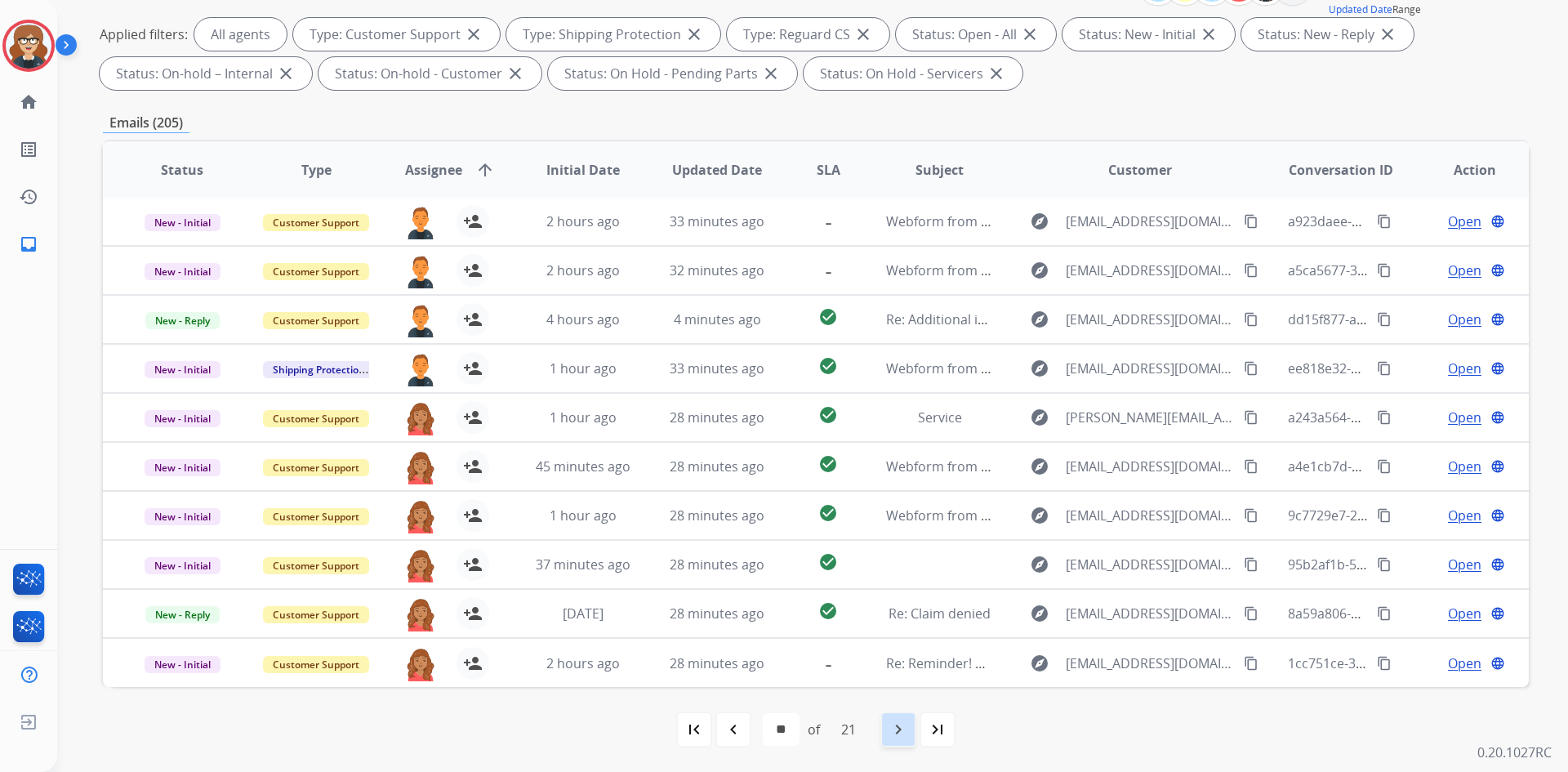
click at [913, 732] on div "navigate_next" at bounding box center [898, 729] width 36 height 36
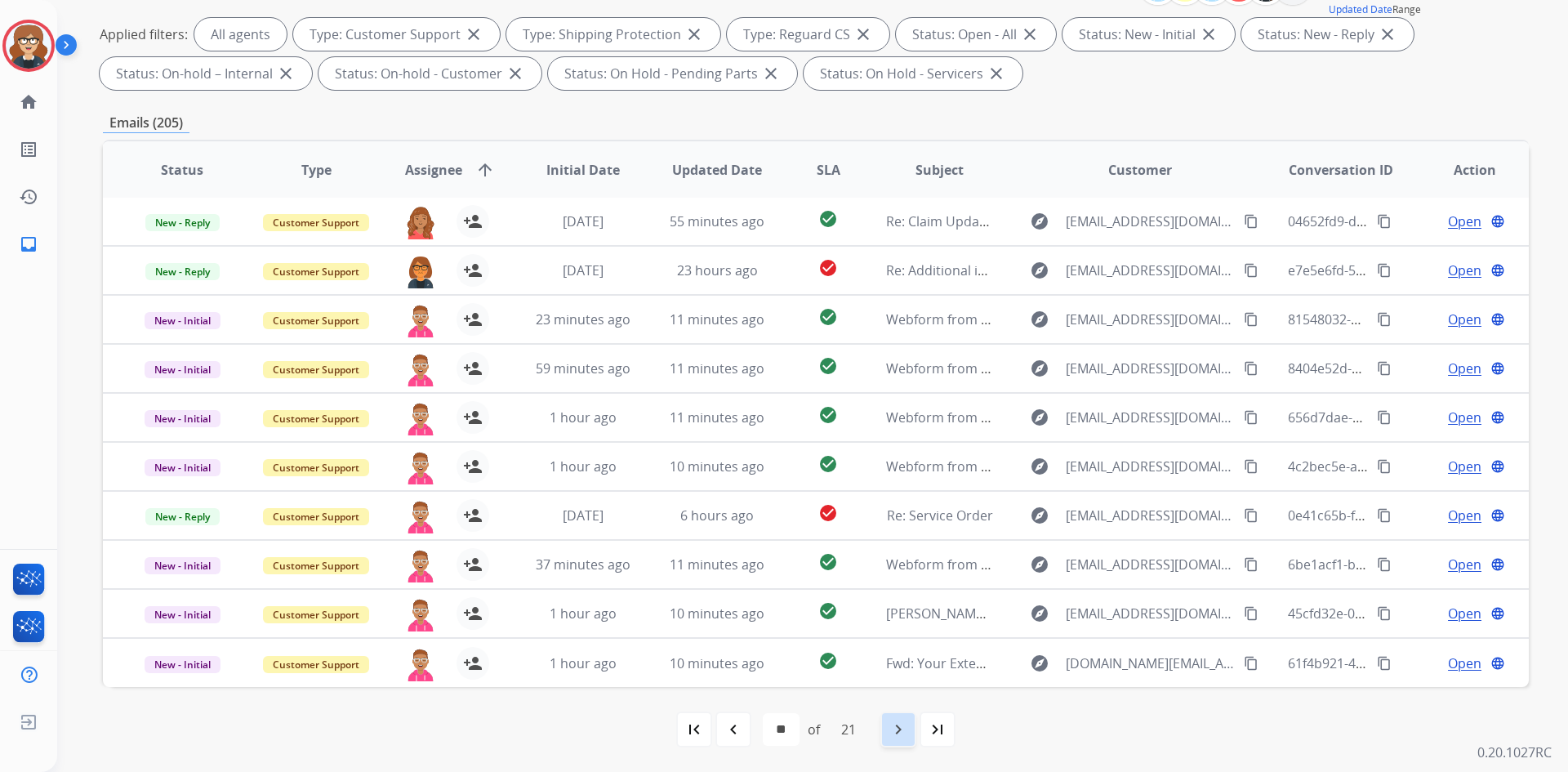
click at [900, 739] on mat-icon "navigate_next" at bounding box center [898, 729] width 20 height 20
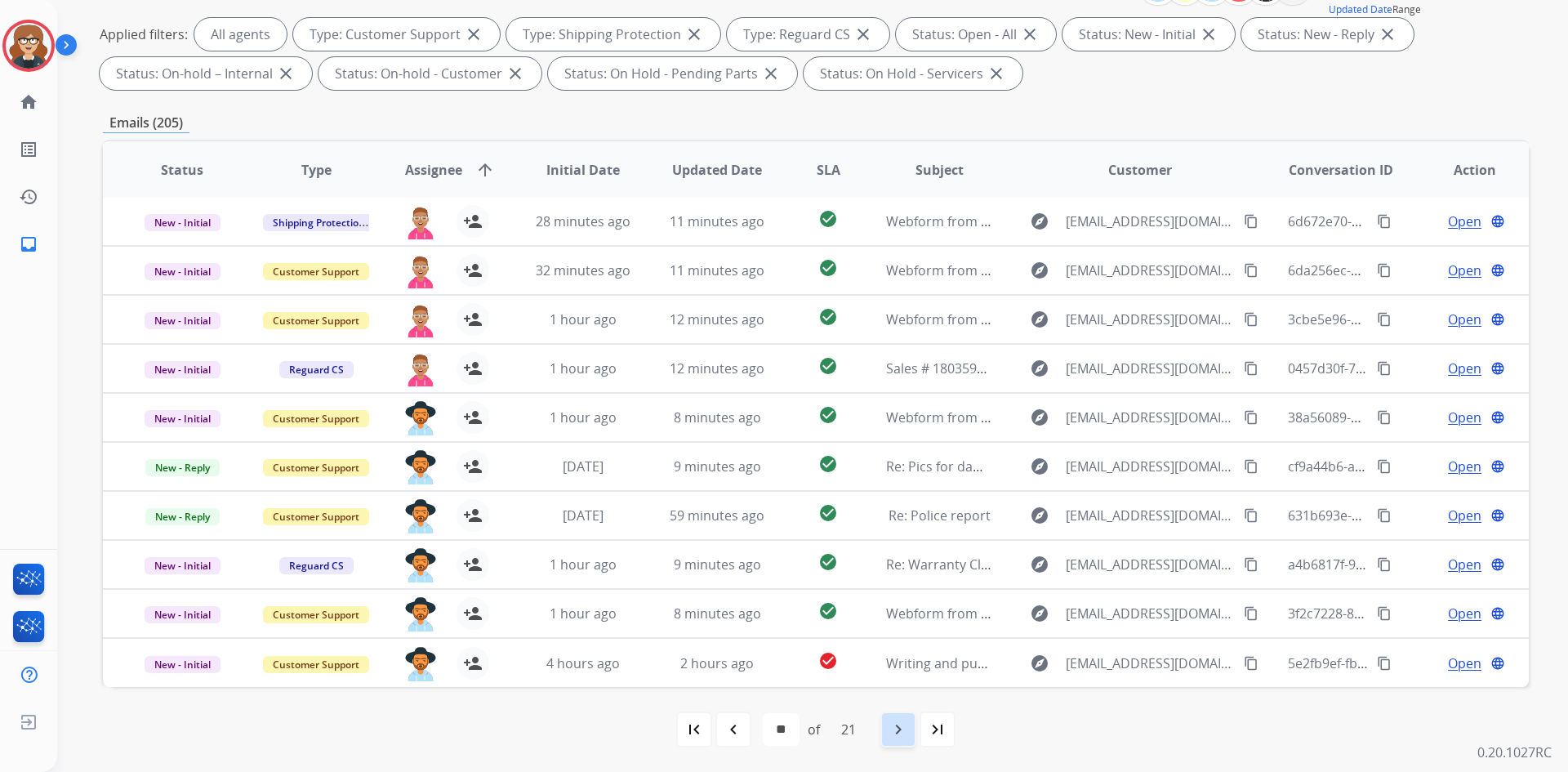
click at [905, 733] on mat-icon "navigate_next" at bounding box center [898, 729] width 20 height 20
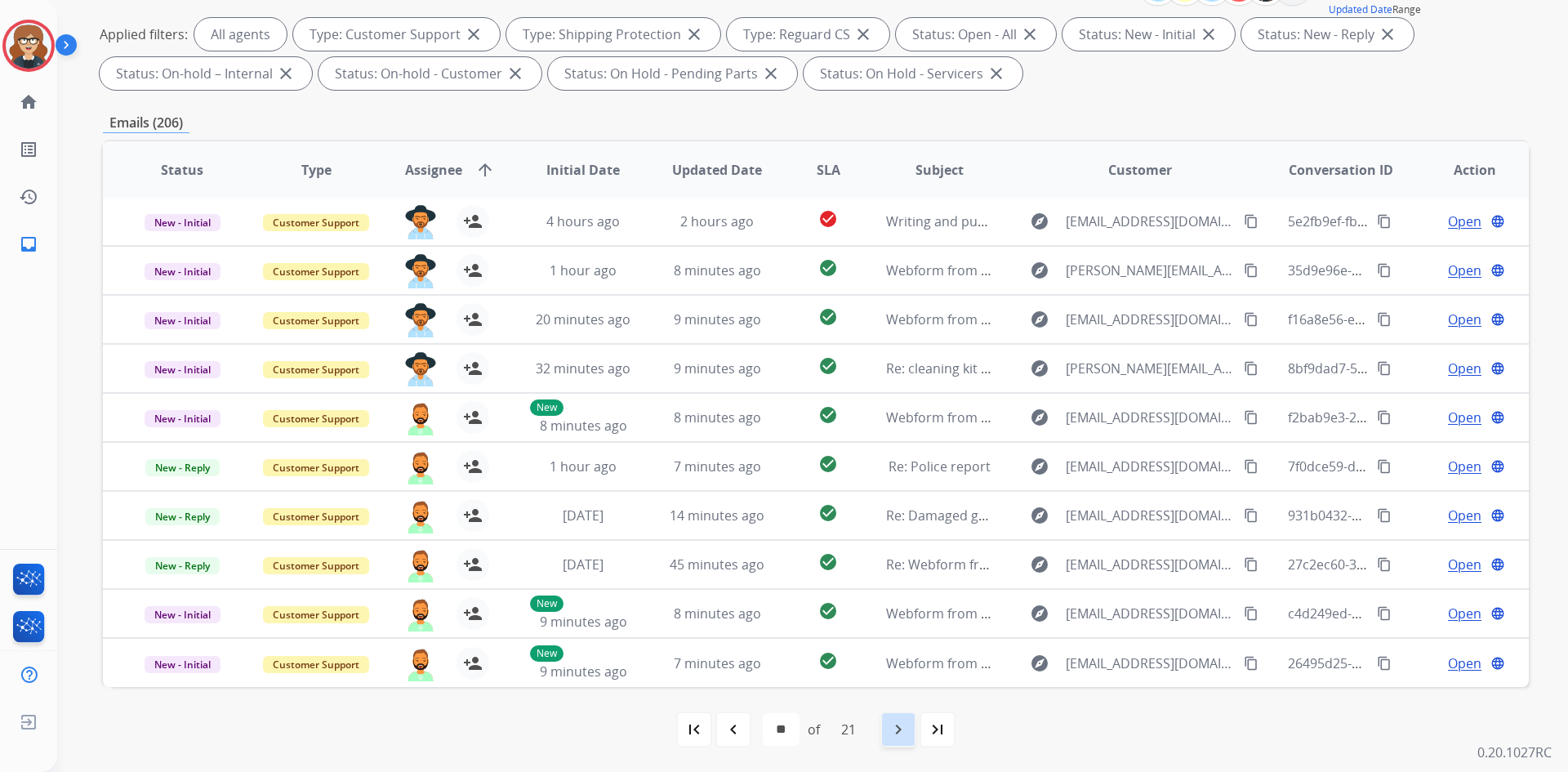
click at [902, 734] on mat-icon "navigate_next" at bounding box center [898, 729] width 20 height 20
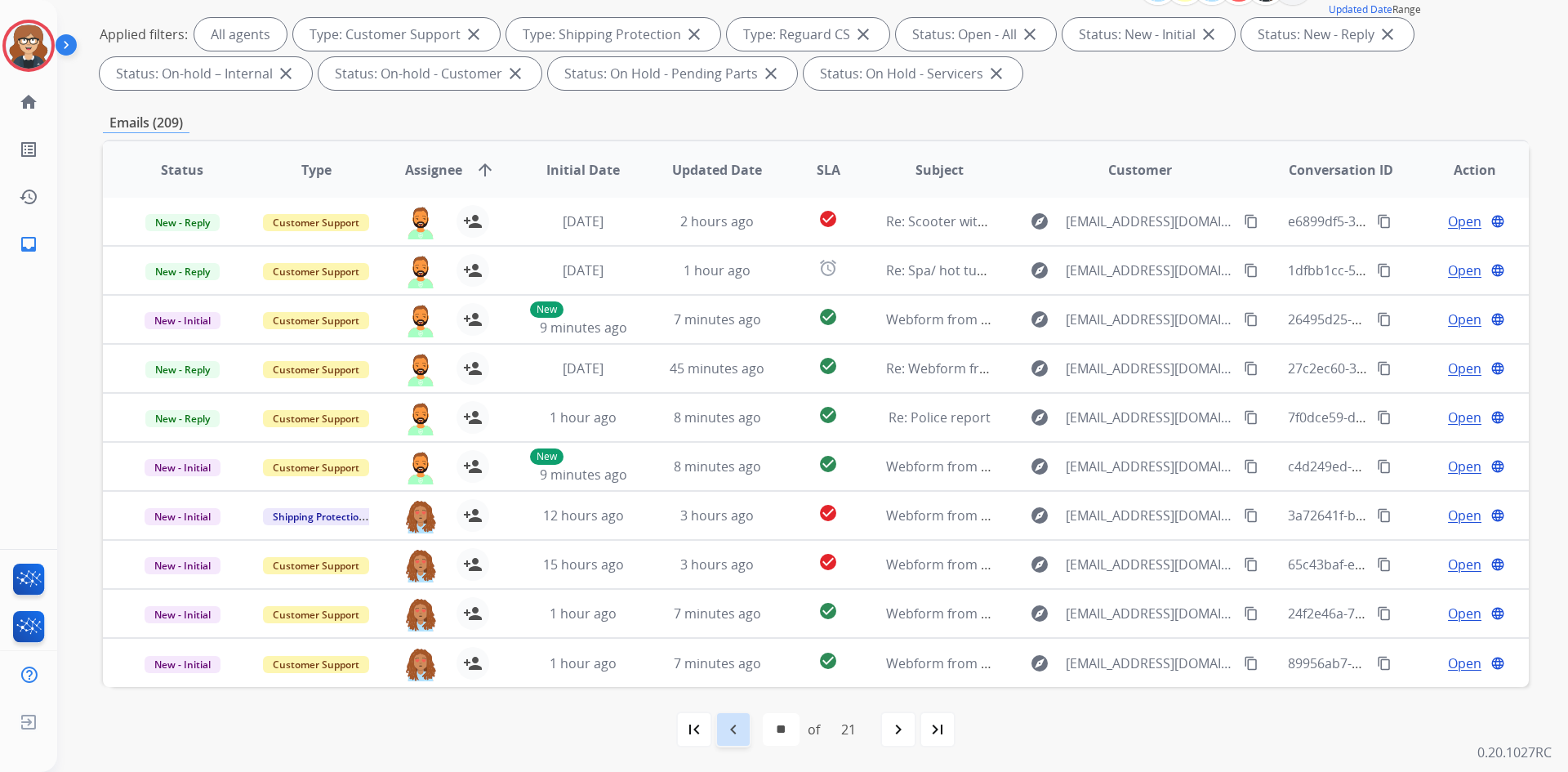
click at [723, 734] on mat-icon "navigate_before" at bounding box center [733, 729] width 20 height 20
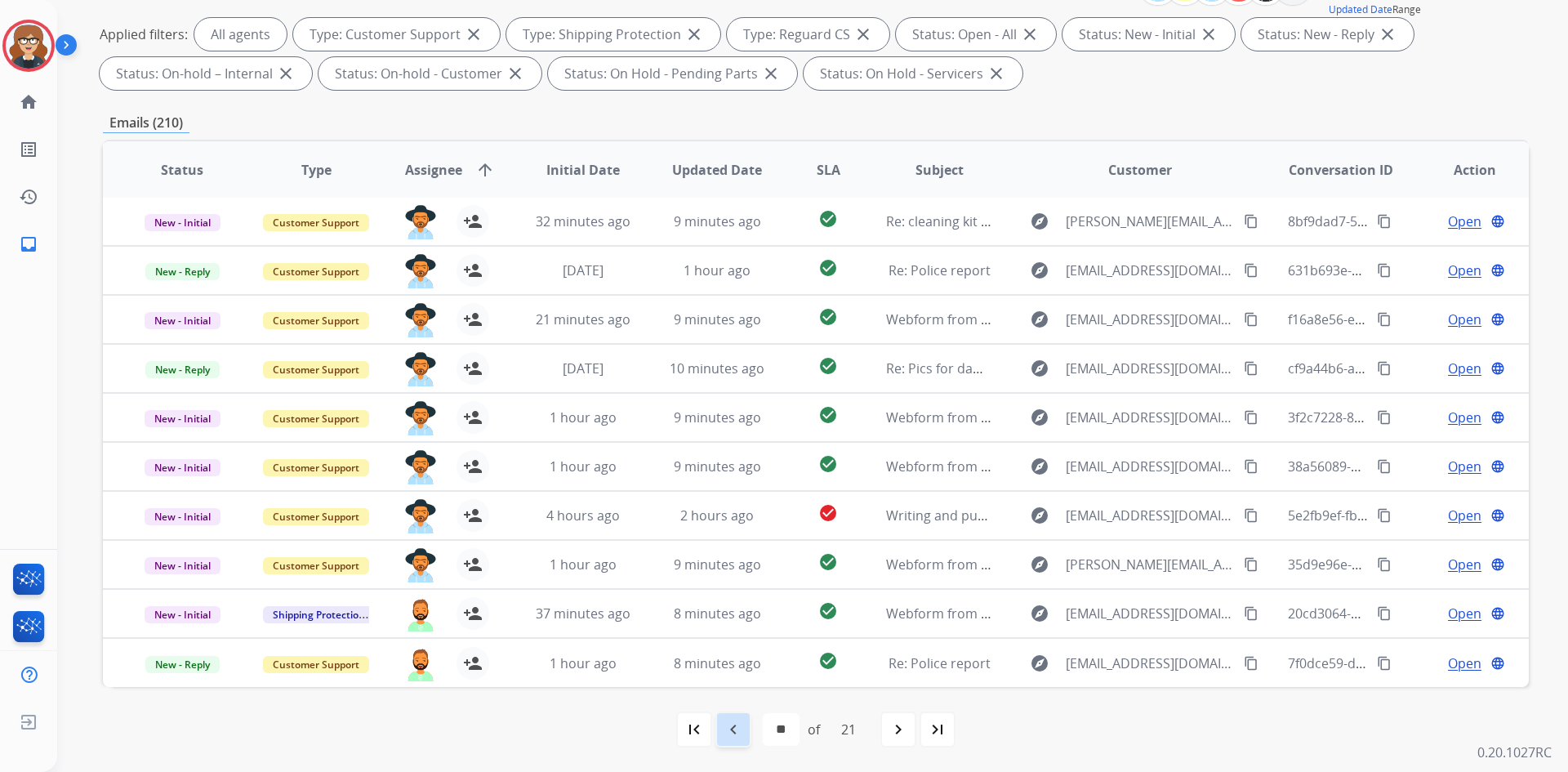
click at [744, 721] on div "navigate_before" at bounding box center [734, 729] width 36 height 36
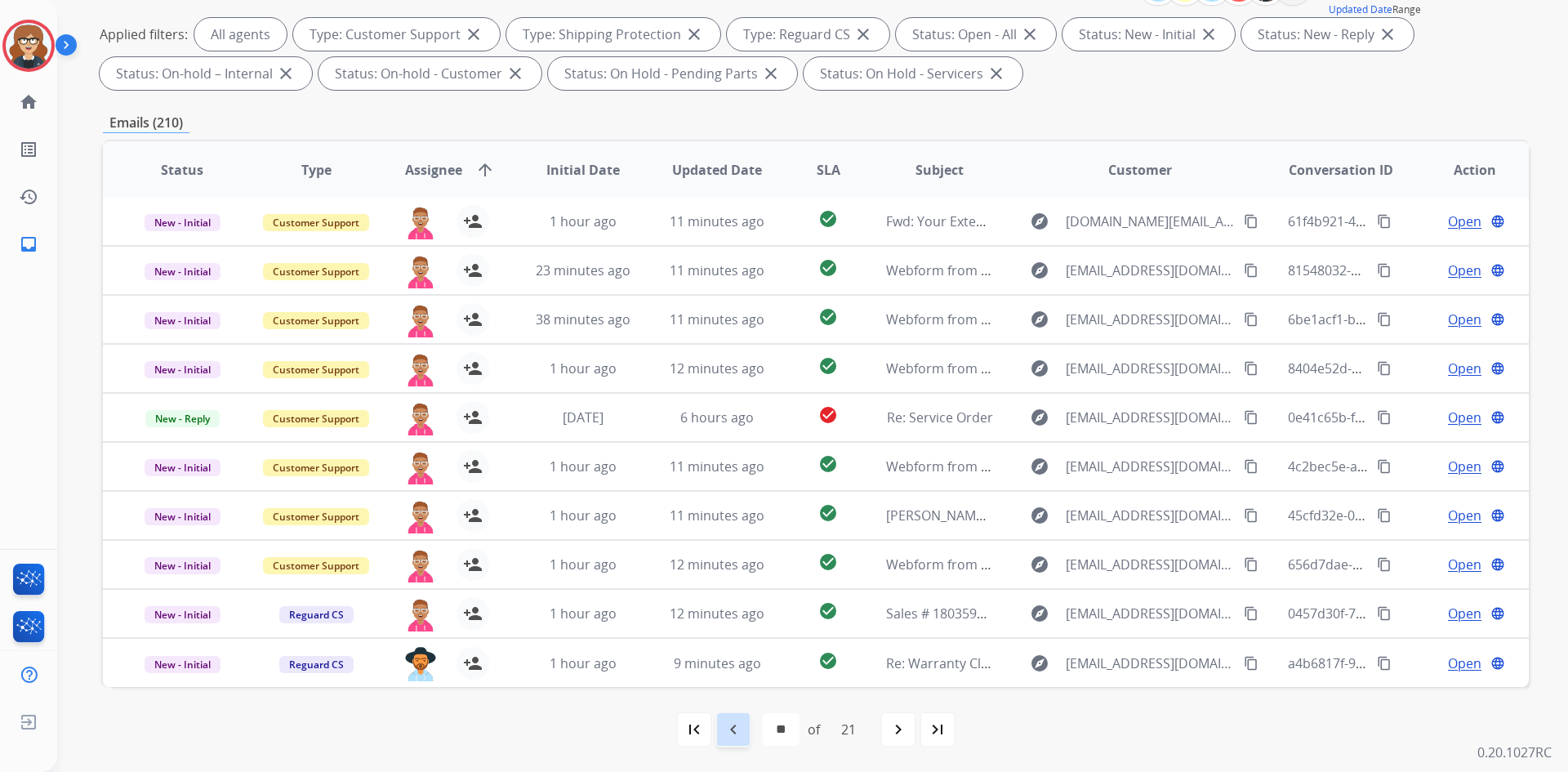
click at [727, 723] on mat-icon "navigate_before" at bounding box center [733, 729] width 20 height 20
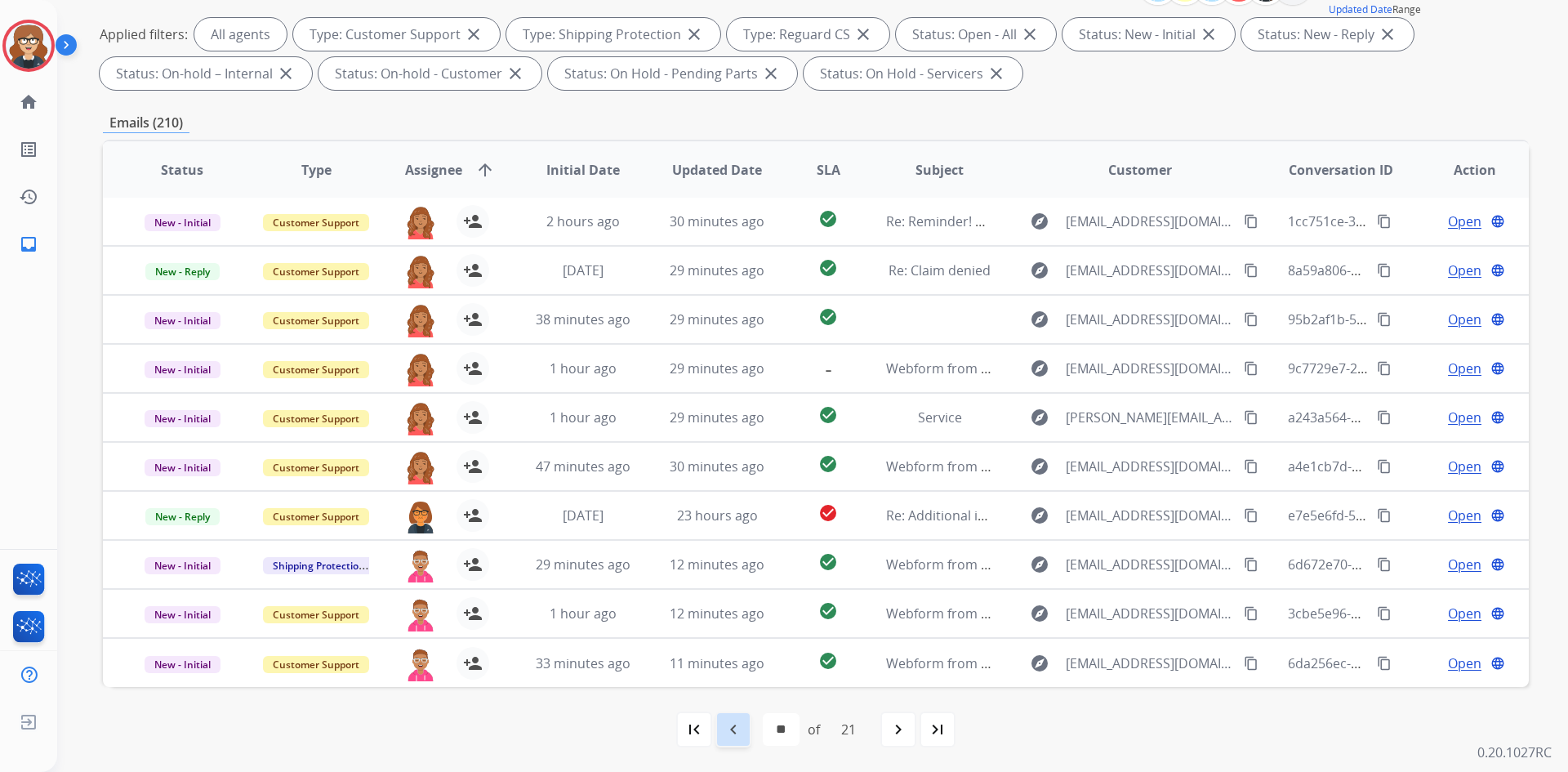
click at [740, 730] on mat-icon "navigate_before" at bounding box center [733, 729] width 20 height 20
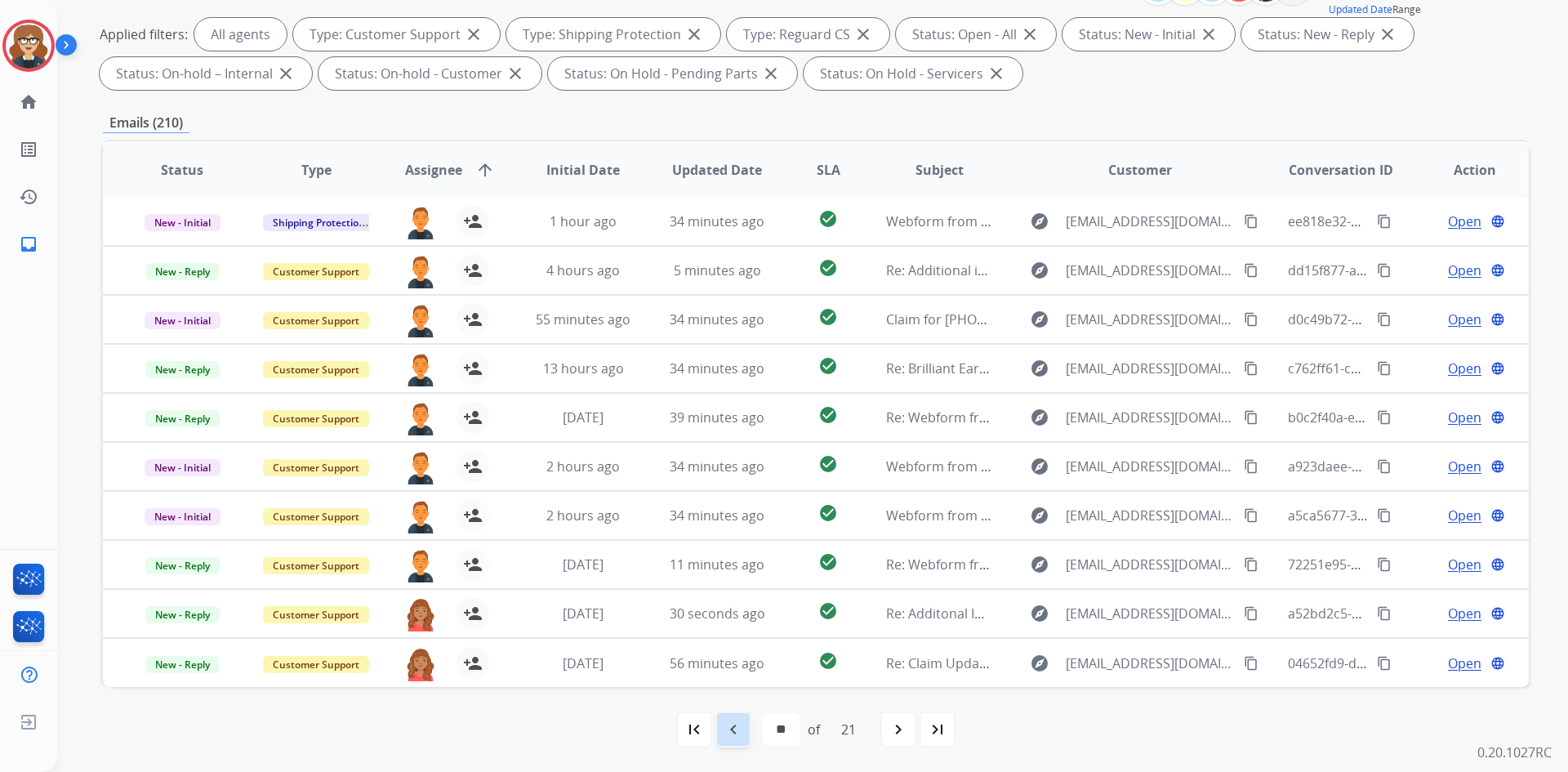
click at [738, 725] on mat-icon "navigate_before" at bounding box center [733, 729] width 20 height 20
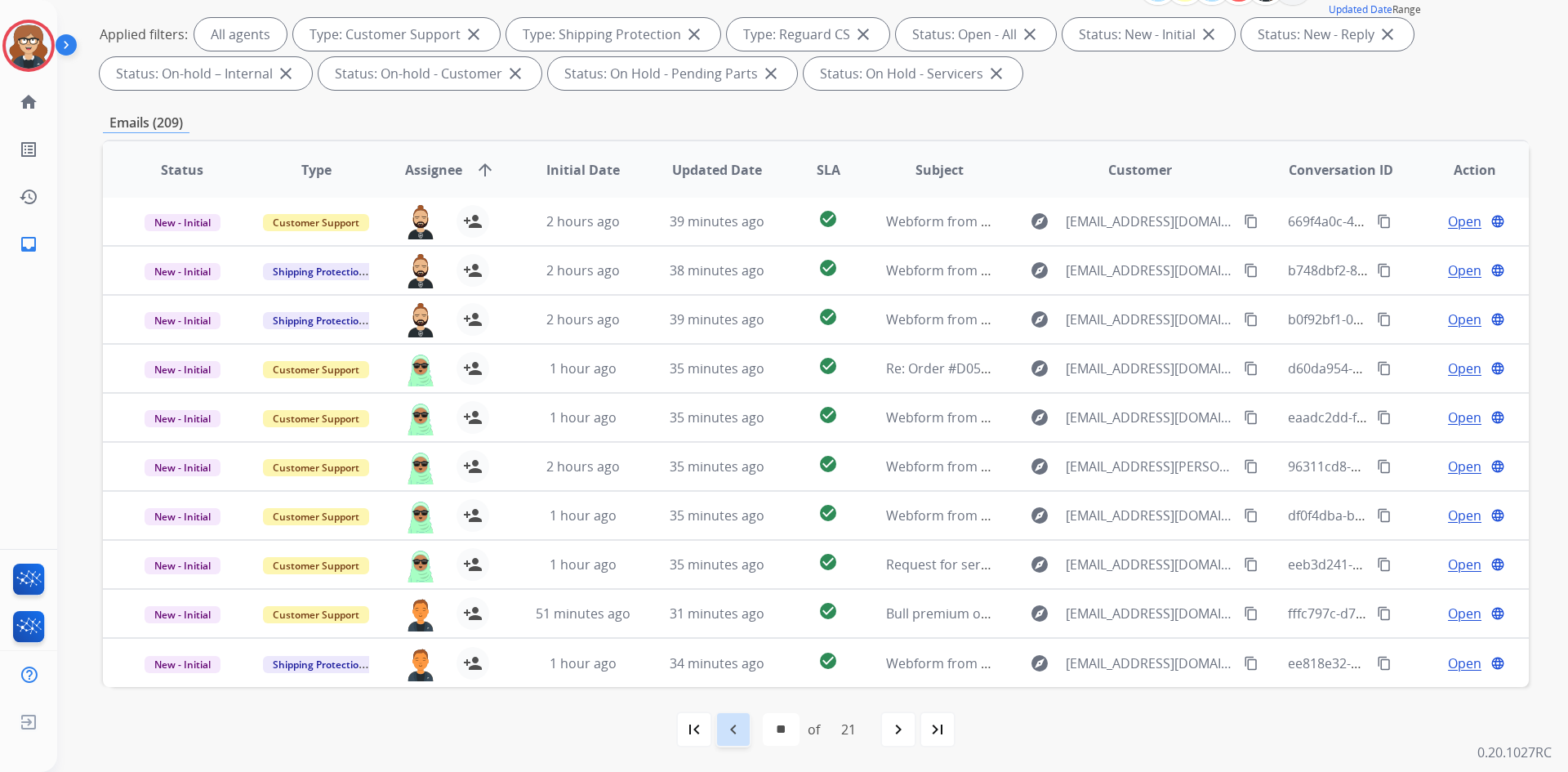
click at [734, 735] on mat-icon "navigate_before" at bounding box center [733, 729] width 20 height 20
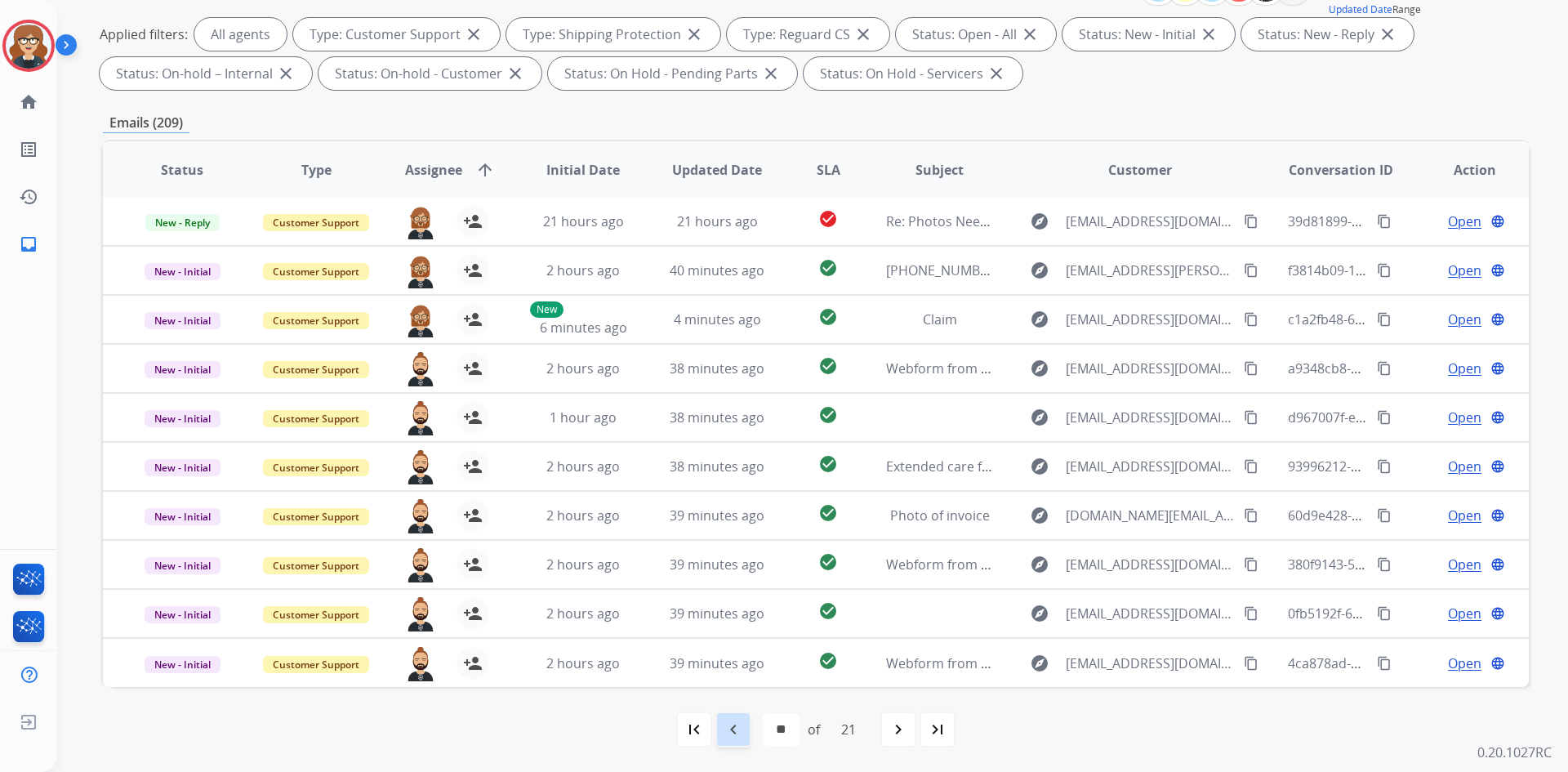
click at [731, 735] on mat-icon "navigate_before" at bounding box center [733, 729] width 20 height 20
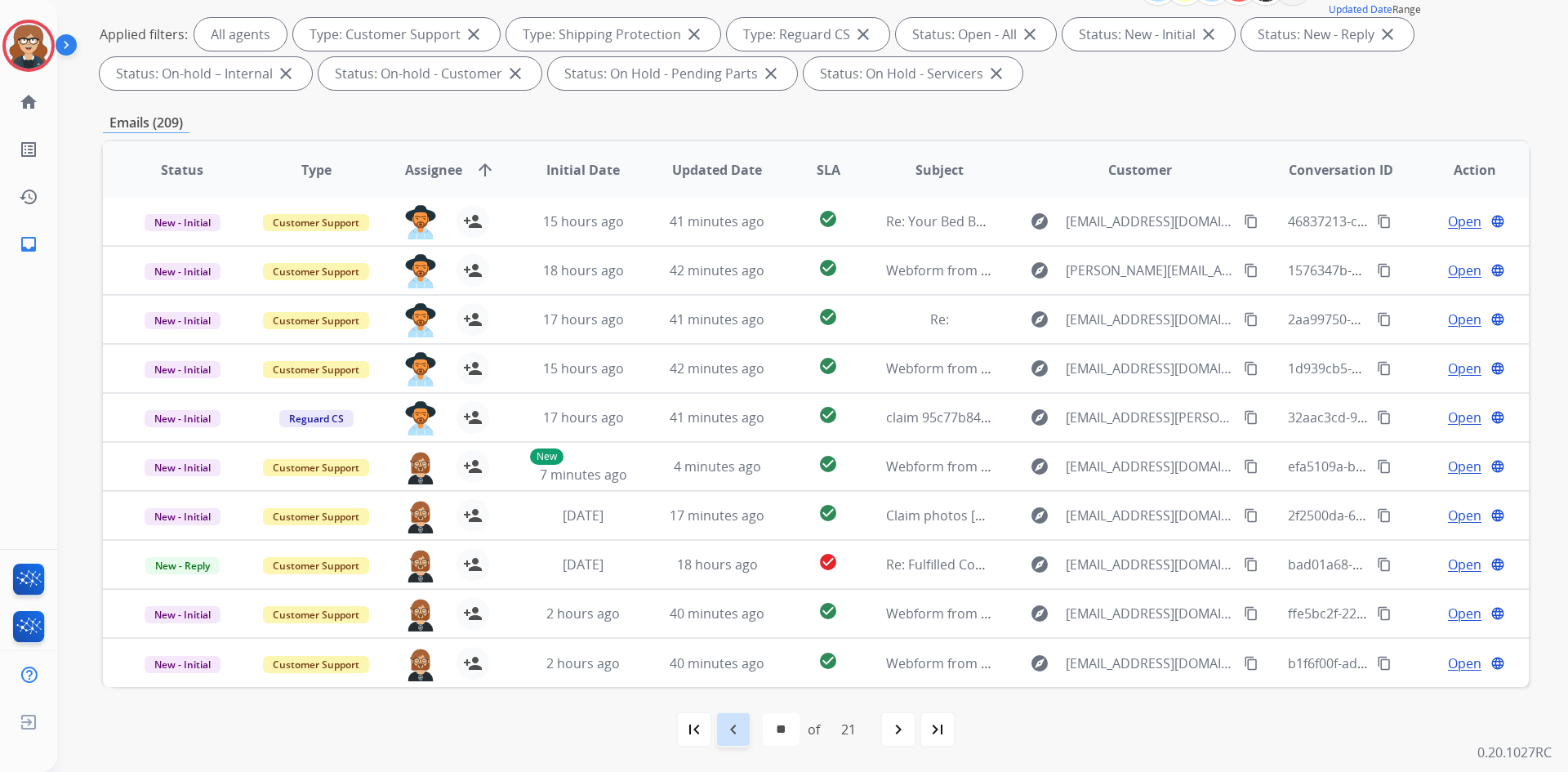
click at [738, 726] on mat-icon "navigate_before" at bounding box center [733, 729] width 20 height 20
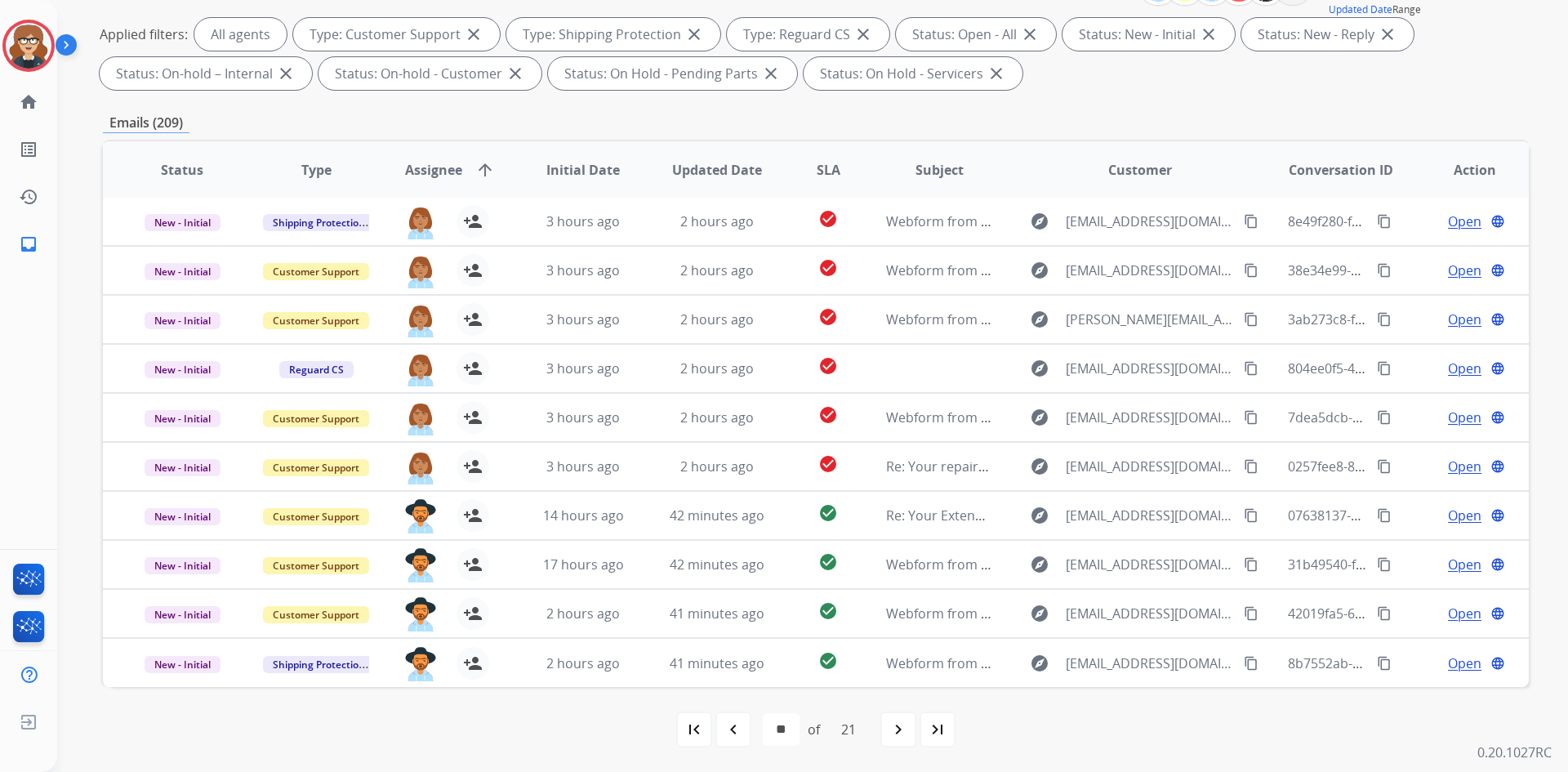
scroll to position [0, 0]
click at [735, 738] on mat-icon "navigate_before" at bounding box center [733, 729] width 20 height 20
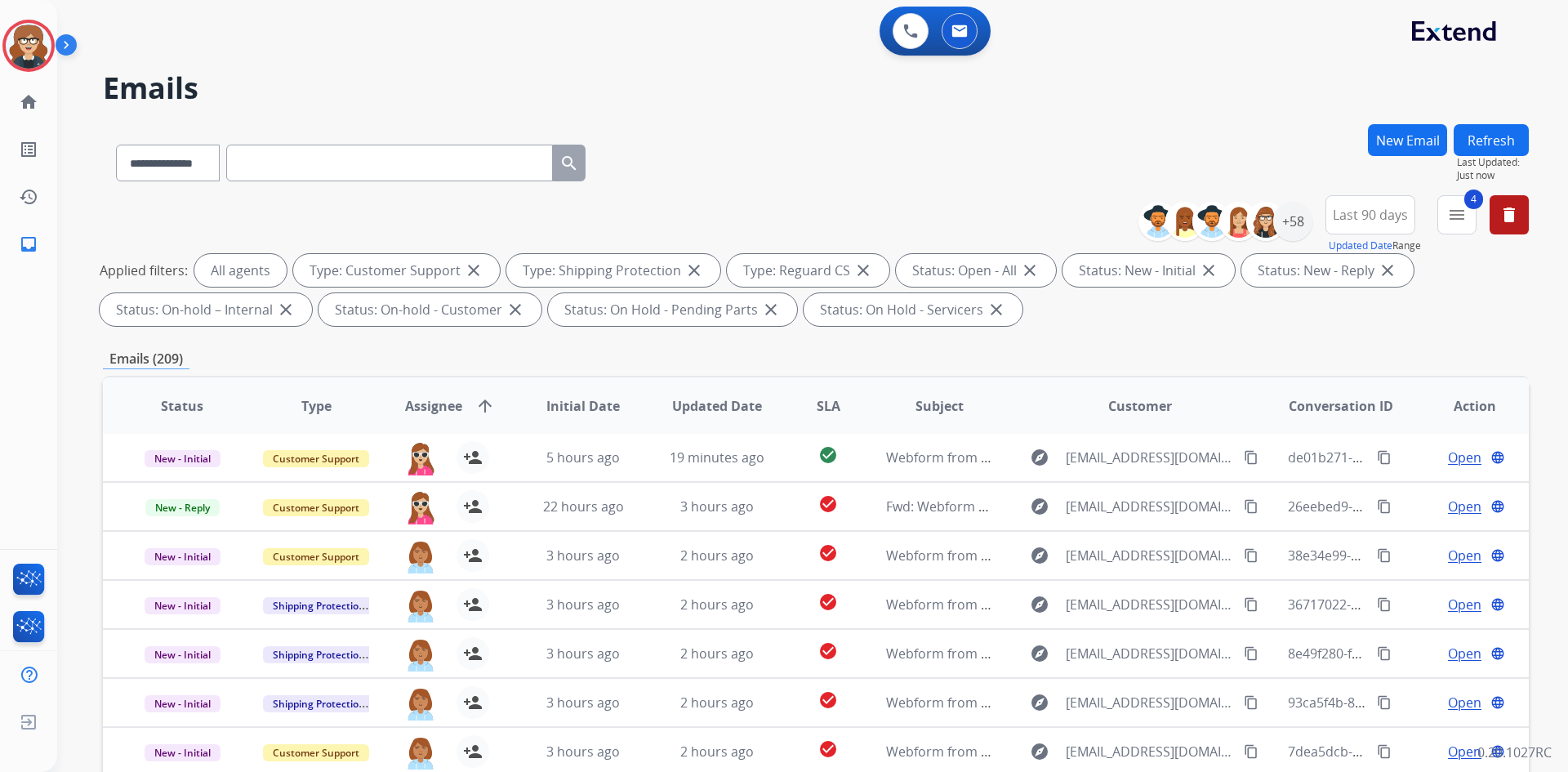
scroll to position [236, 0]
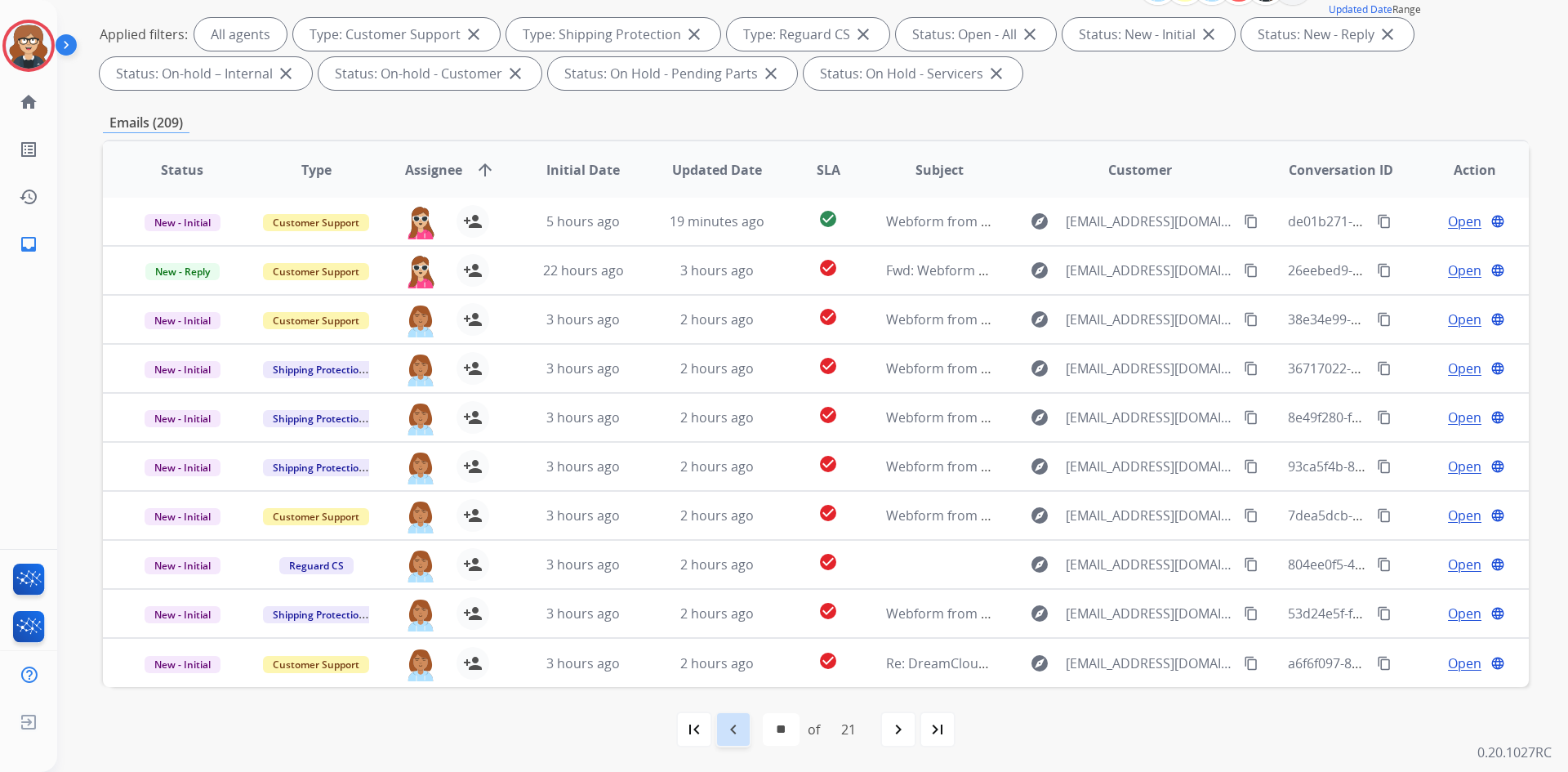
click at [735, 729] on mat-icon "navigate_before" at bounding box center [733, 729] width 20 height 20
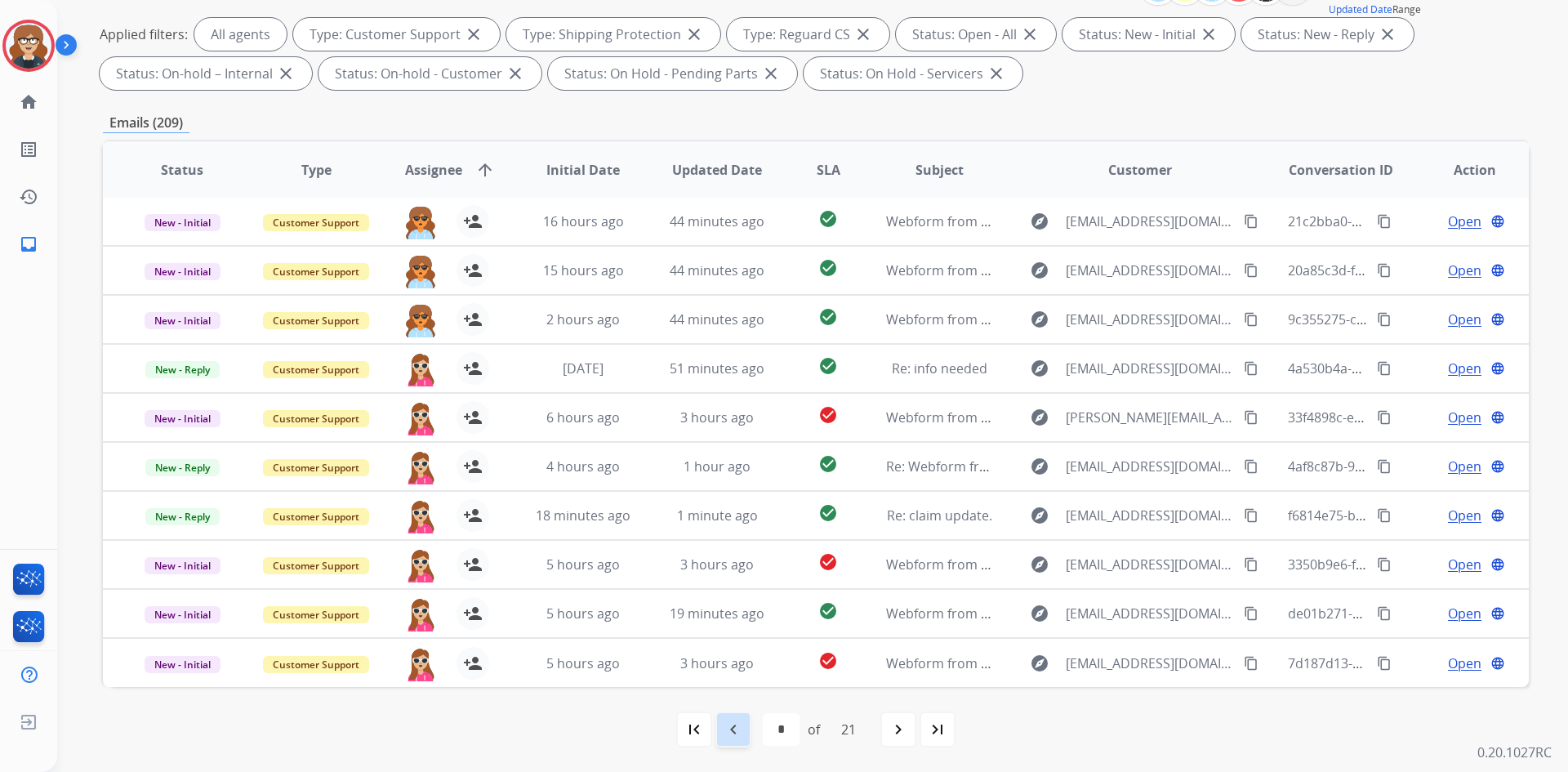
click at [730, 728] on mat-icon "navigate_before" at bounding box center [733, 729] width 20 height 20
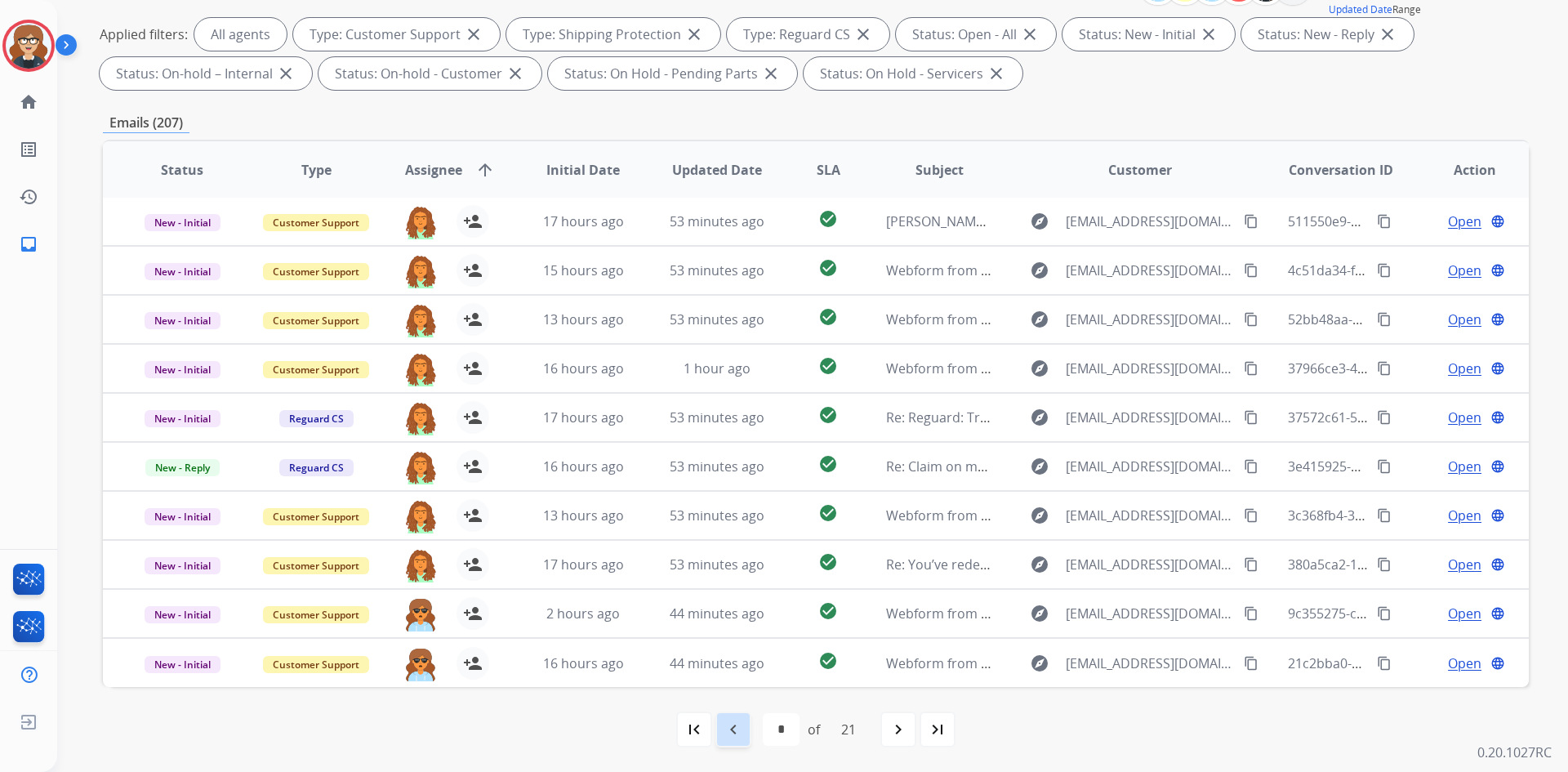
click at [734, 723] on mat-icon "navigate_before" at bounding box center [733, 729] width 20 height 20
select select "*"
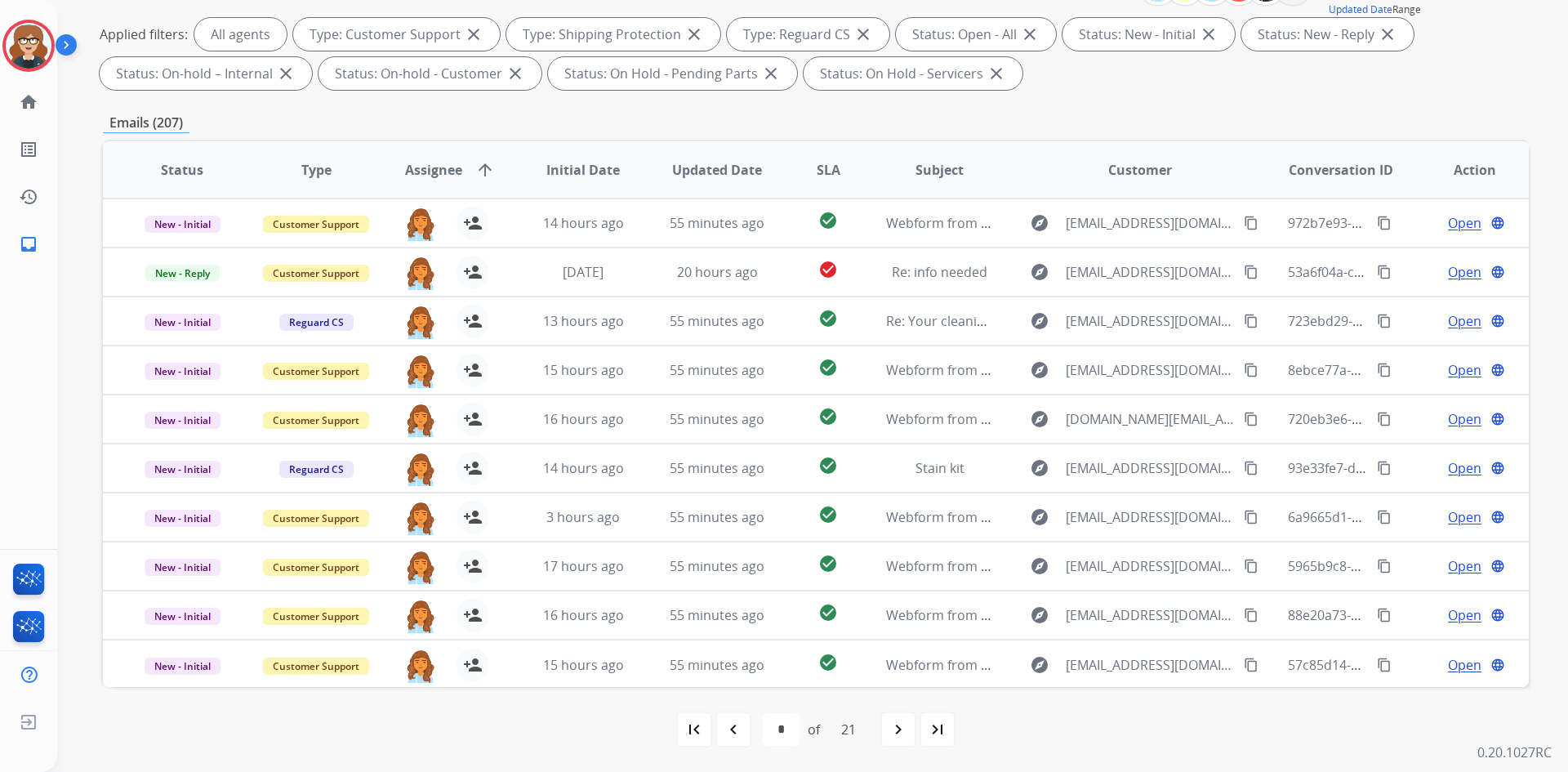
scroll to position [2, 0]
click at [726, 738] on mat-icon "navigate_before" at bounding box center [733, 729] width 20 height 20
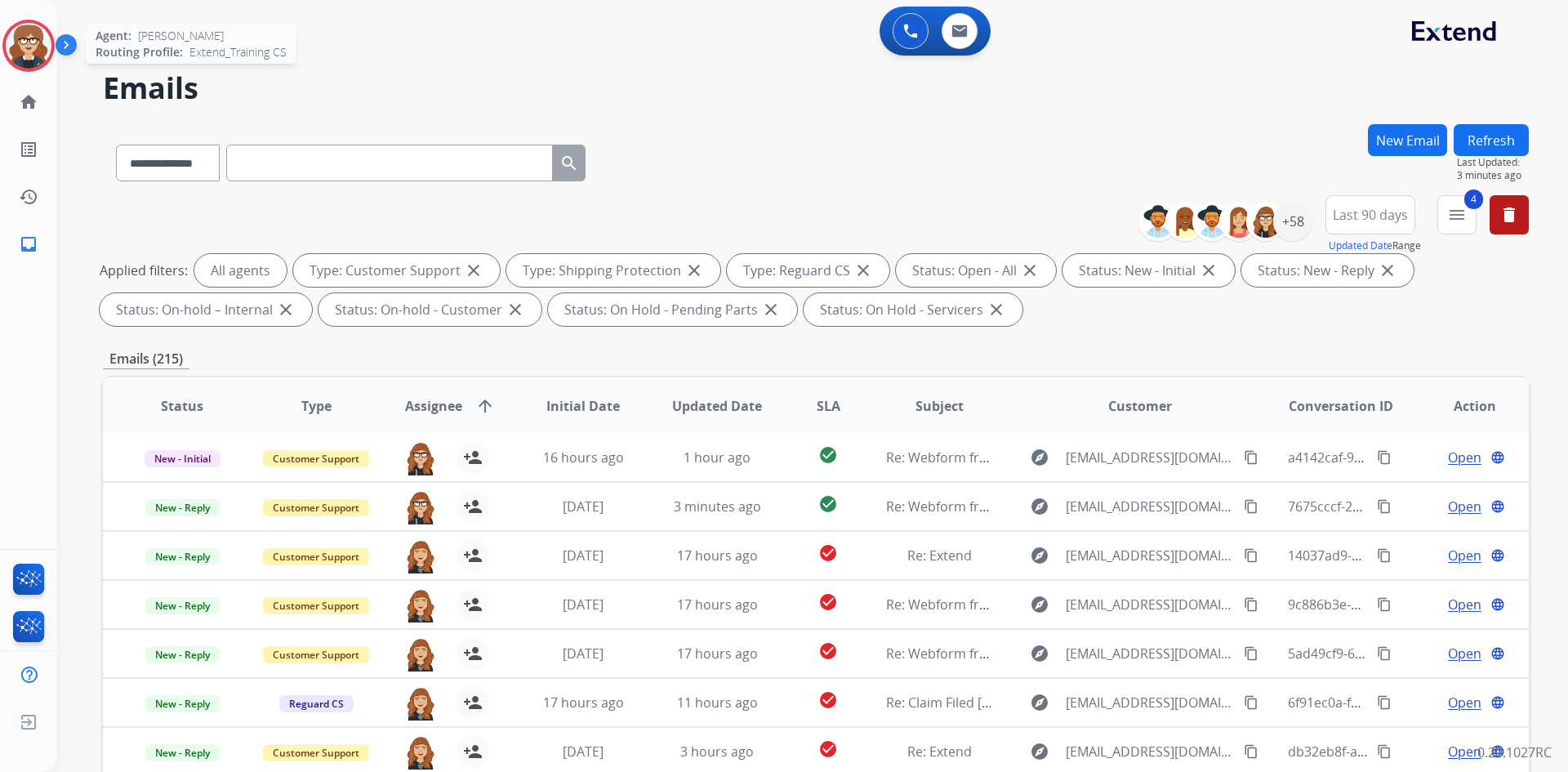
click at [30, 37] on img at bounding box center [29, 46] width 46 height 46
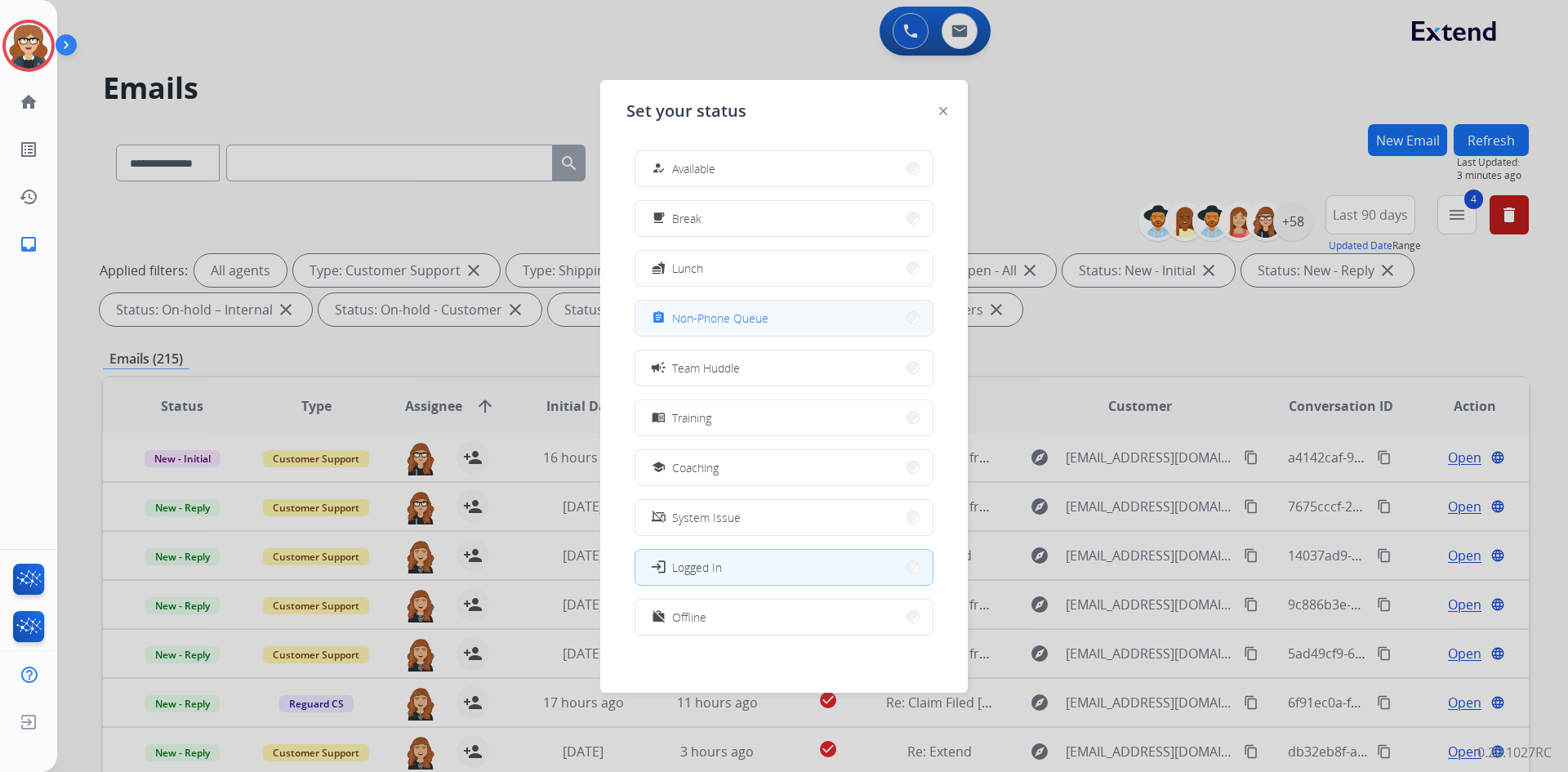
click at [743, 322] on span "Non-Phone Queue" at bounding box center [720, 318] width 97 height 17
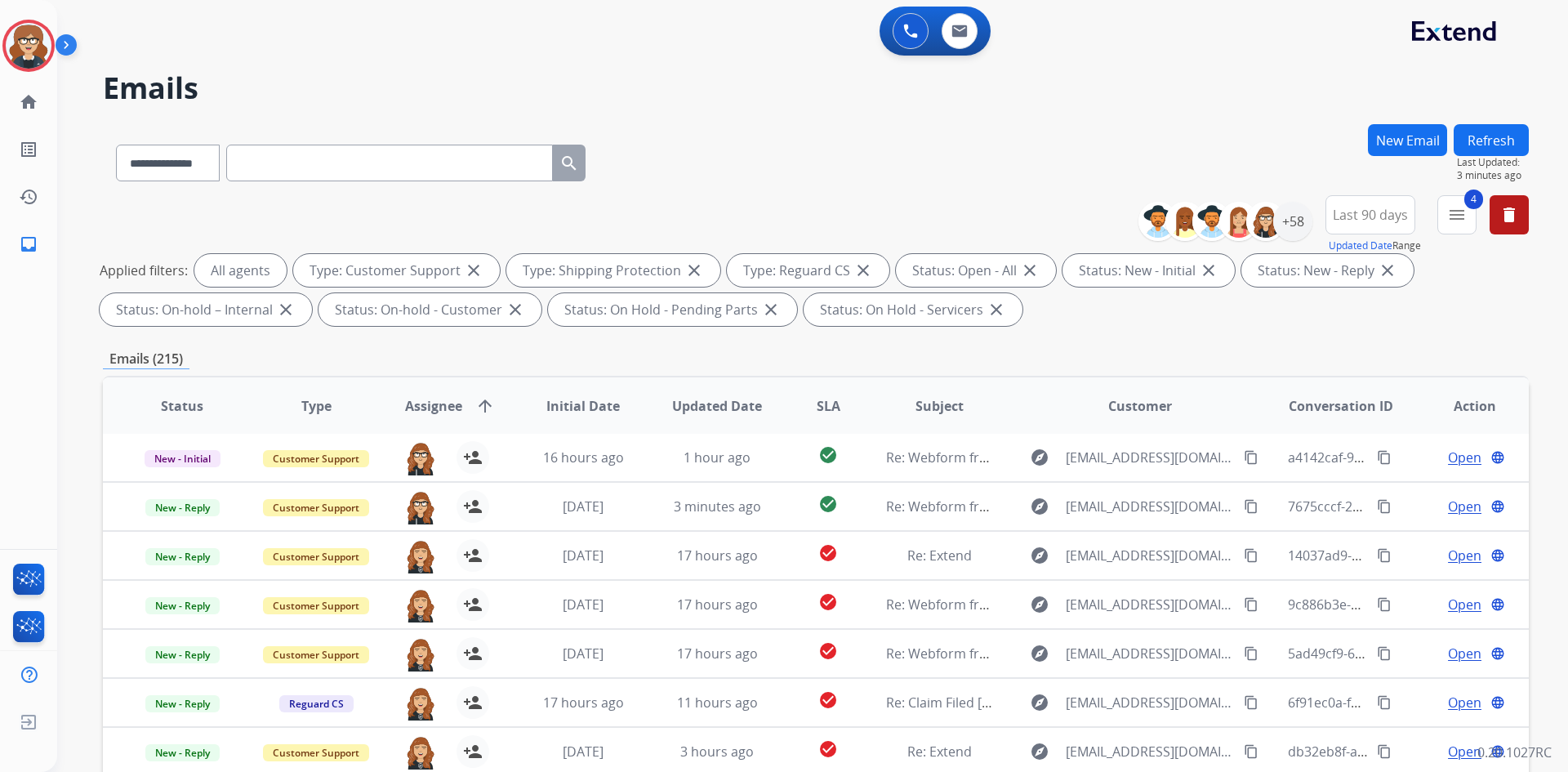
click at [564, 67] on div "**********" at bounding box center [793, 445] width 1471 height 772
click at [449, 75] on h2 "Emails" at bounding box center [816, 88] width 1426 height 32
